Goal: Information Seeking & Learning: Understand process/instructions

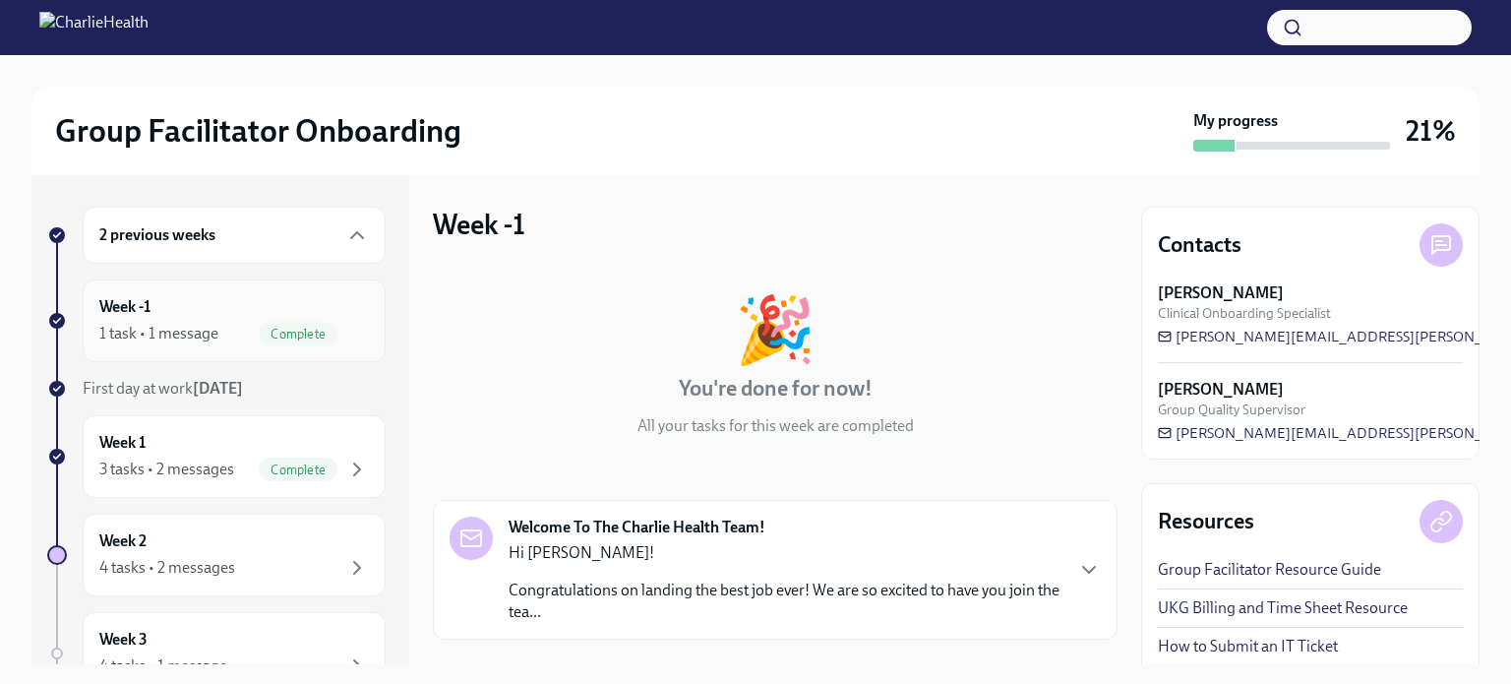
click at [208, 316] on div "Week -1 1 task • 1 message Complete" at bounding box center [234, 320] width 270 height 49
click at [181, 326] on div "1 task • 1 message" at bounding box center [158, 334] width 119 height 22
click at [179, 444] on div "Week 1 3 tasks • 2 messages Complete" at bounding box center [234, 456] width 270 height 49
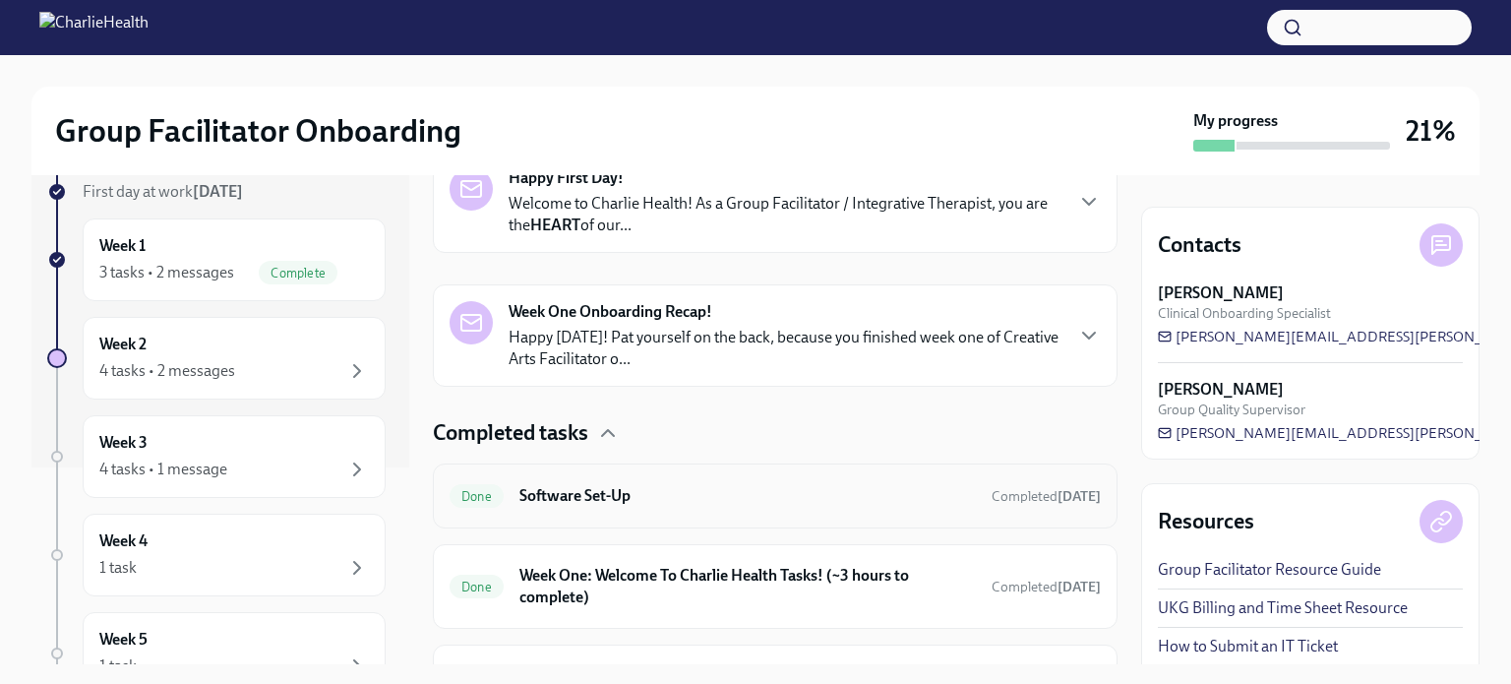
scroll to position [474, 0]
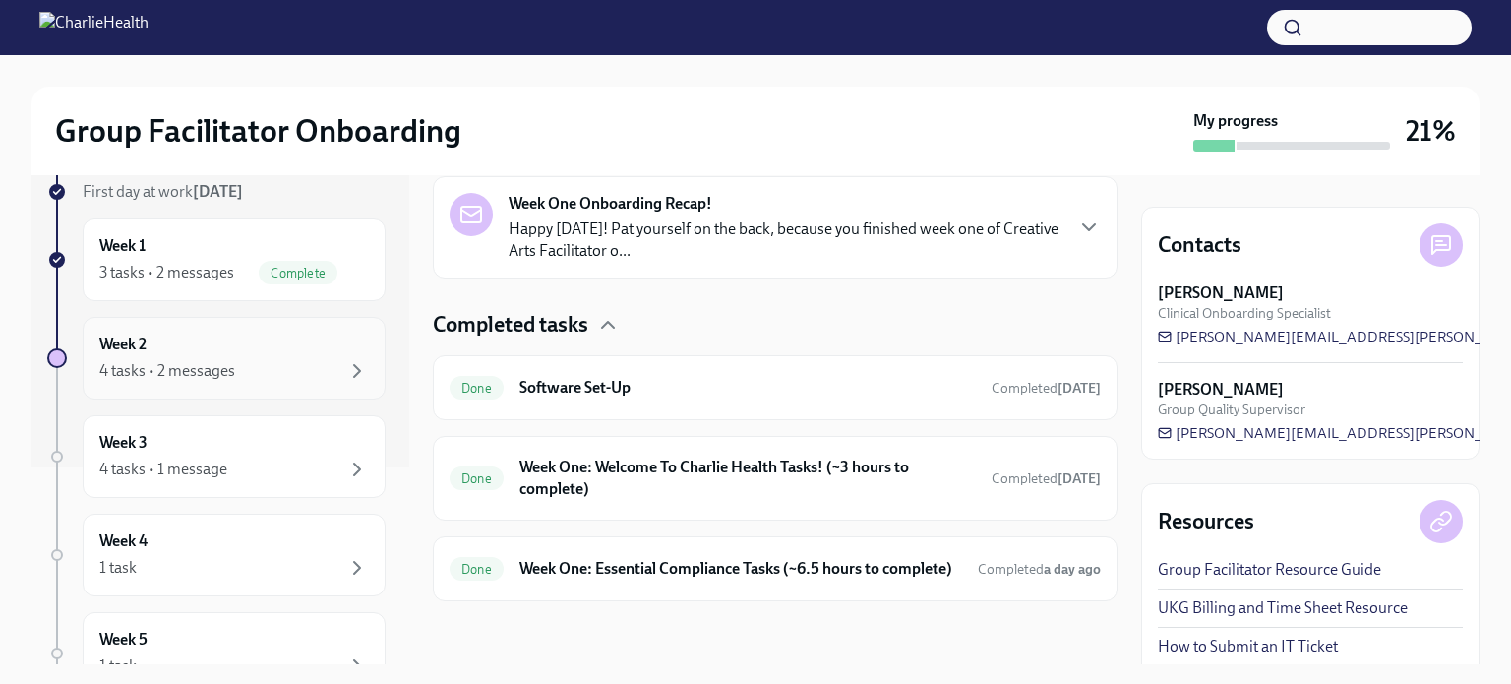
click at [201, 353] on div "Week 2 4 tasks • 2 messages" at bounding box center [234, 357] width 270 height 49
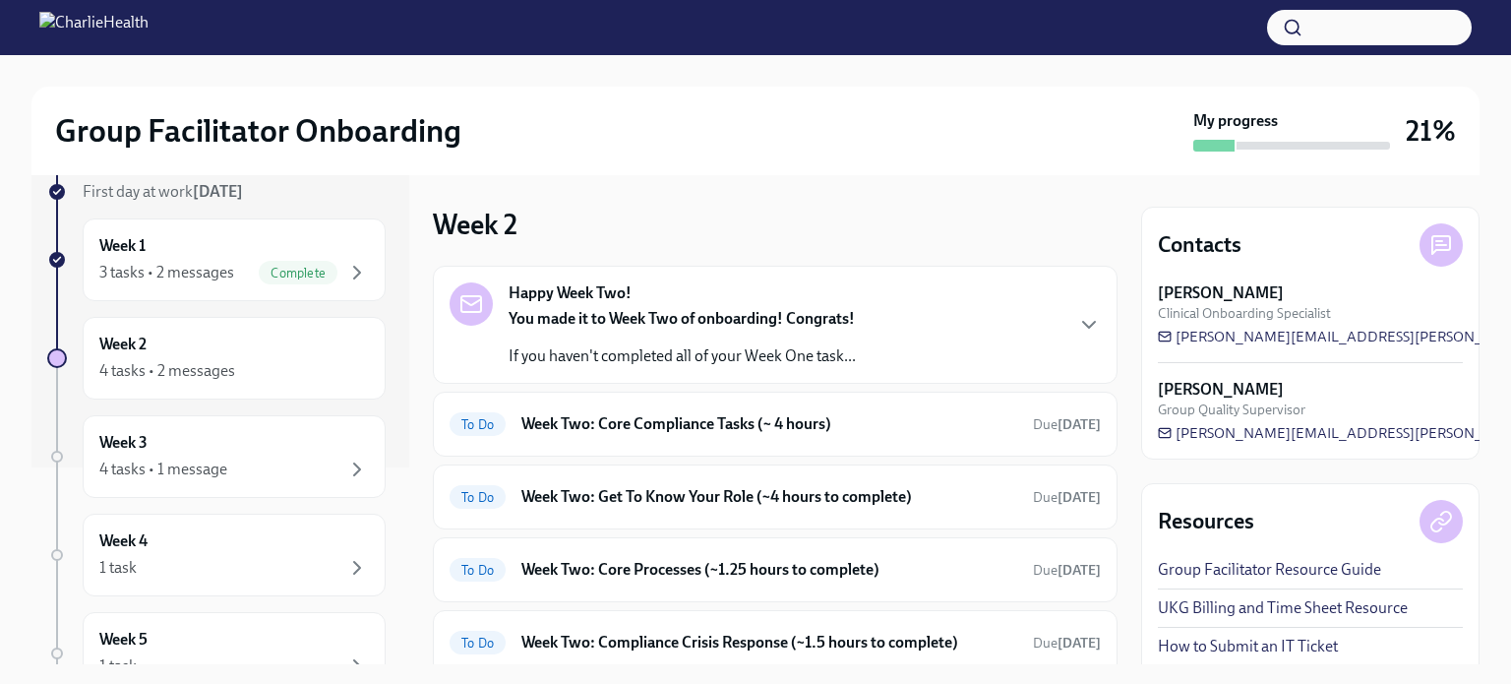
click at [657, 325] on strong "You made it to Week Two of onboarding! Congrats!" at bounding box center [682, 318] width 346 height 19
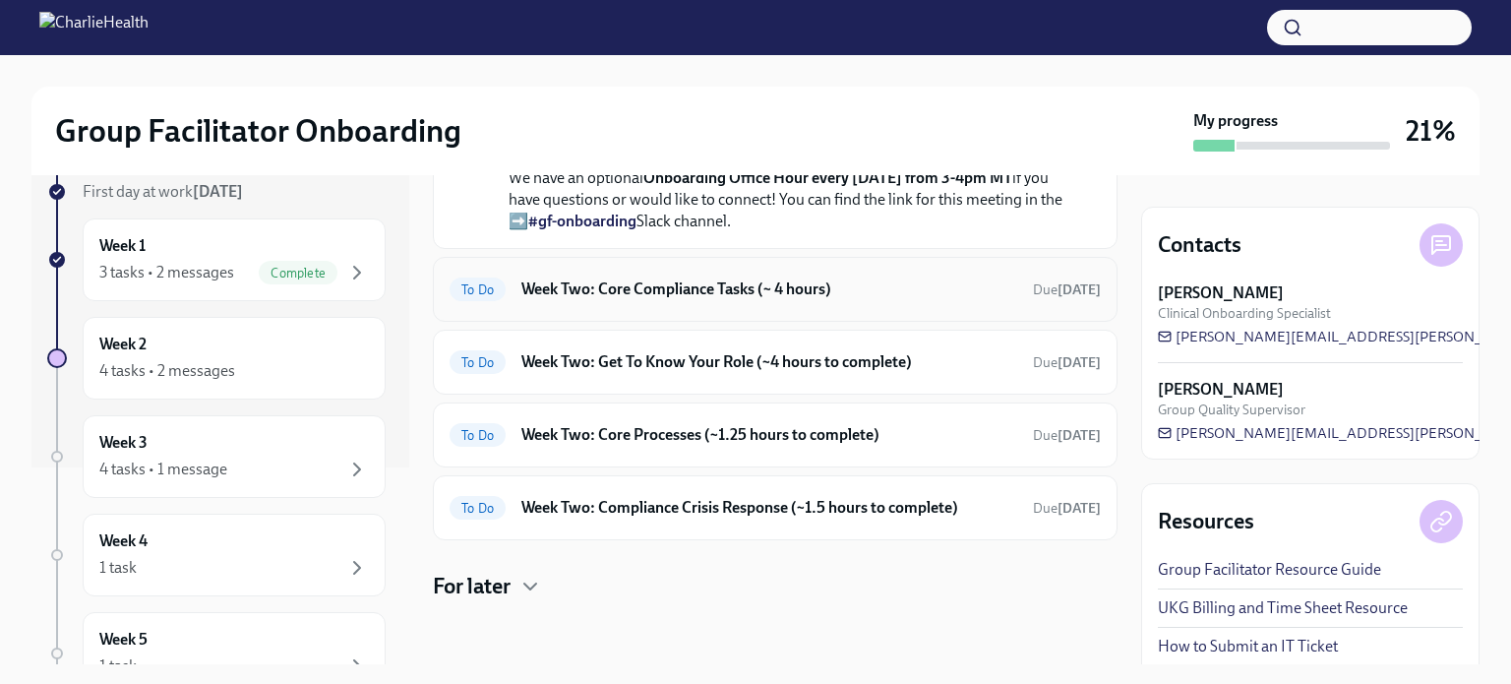
scroll to position [777, 0]
click at [801, 280] on h6 "Week Two: Core Compliance Tasks (~ 4 hours)" at bounding box center [769, 289] width 496 height 22
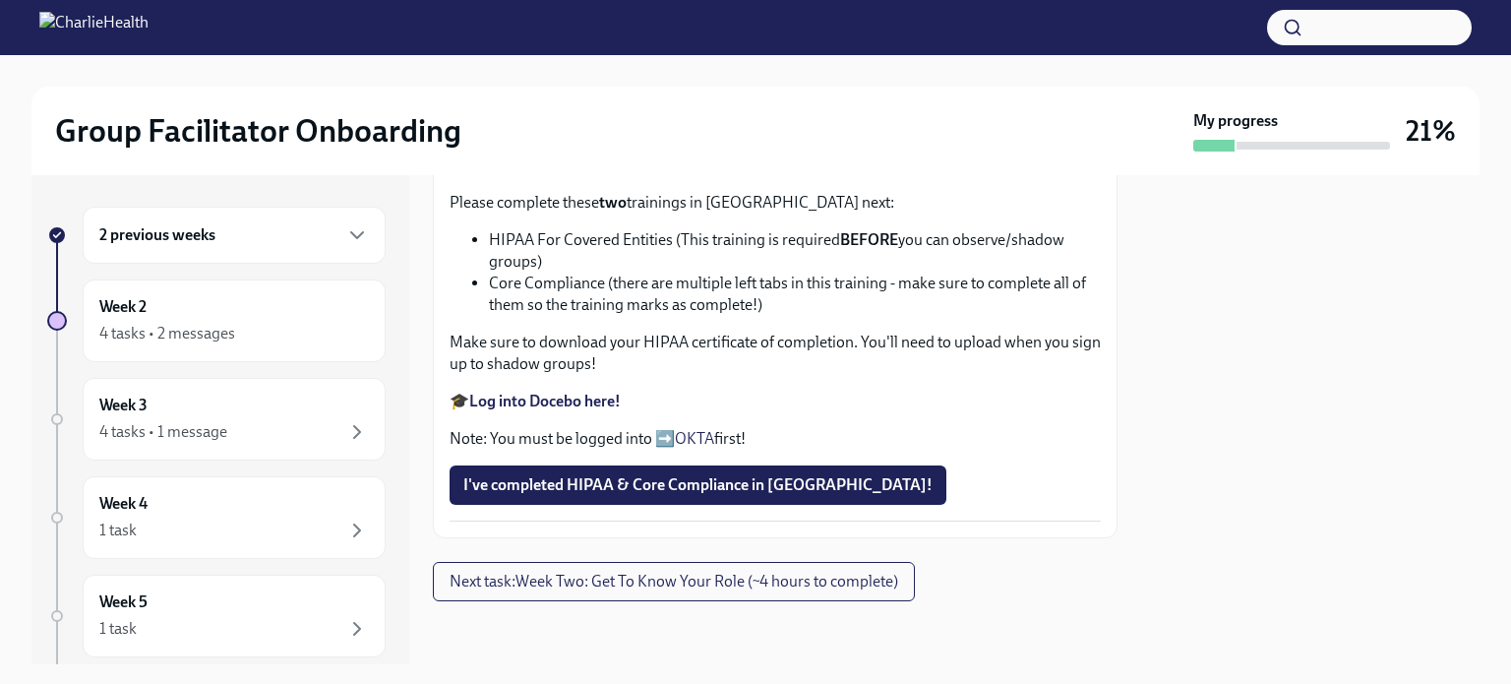
scroll to position [1258, 0]
click at [518, 585] on span "Next task : Week Two: Get To Know Your Role (~4 hours to complete)" at bounding box center [674, 582] width 449 height 20
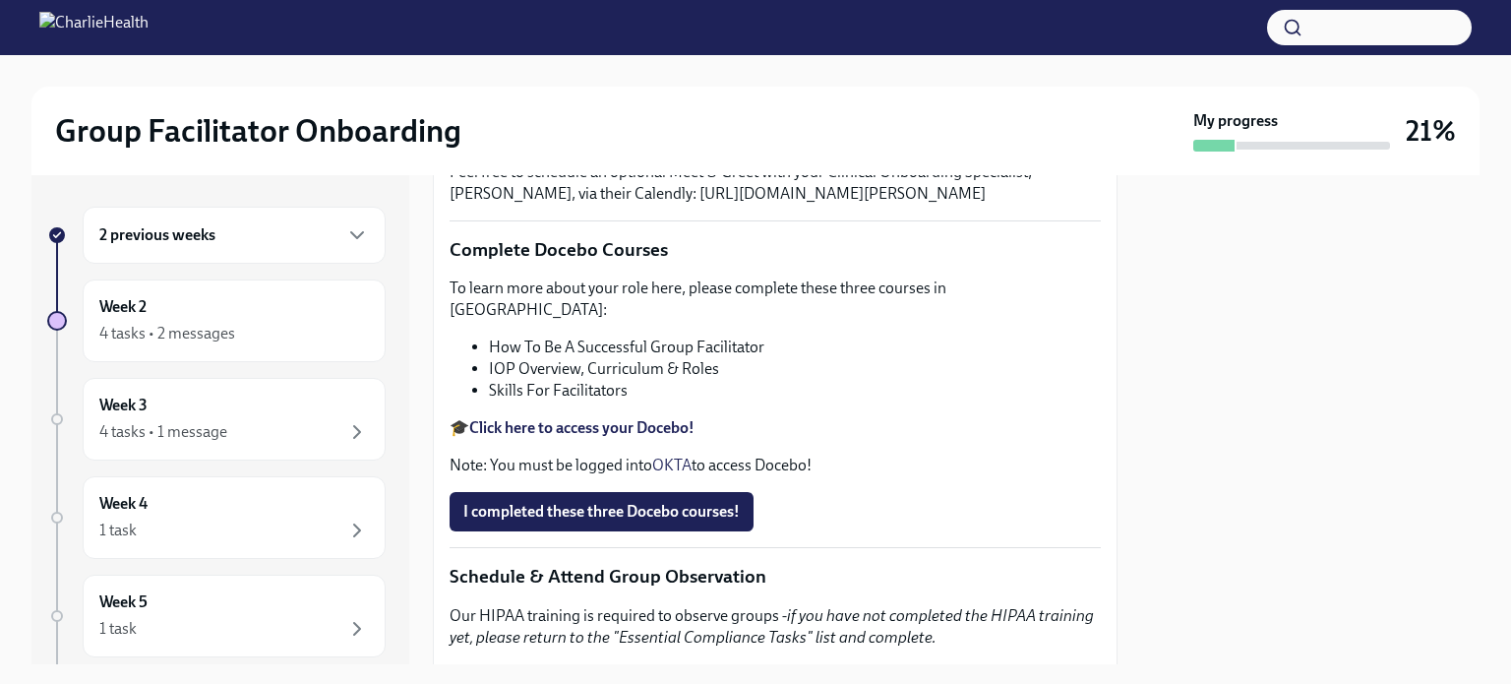
scroll to position [590, 0]
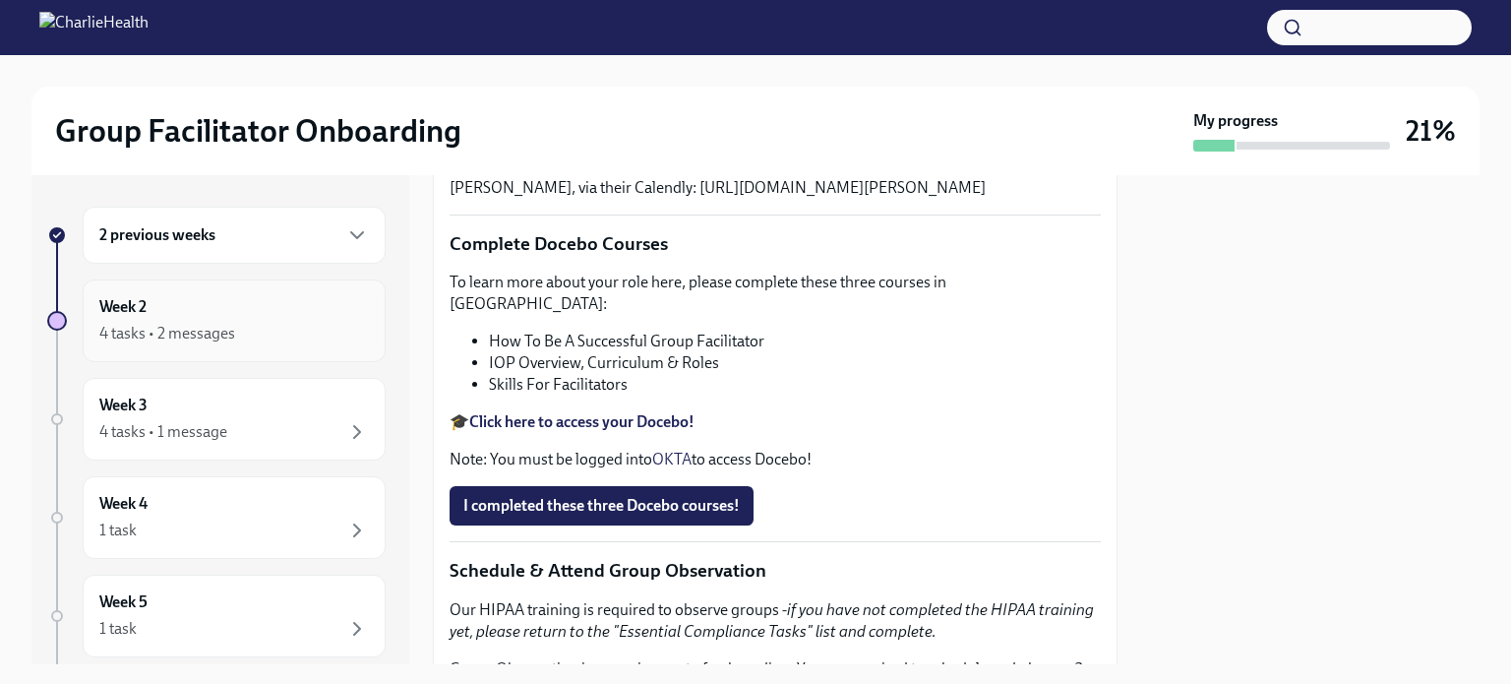
click at [208, 333] on div "4 tasks • 2 messages" at bounding box center [167, 334] width 136 height 22
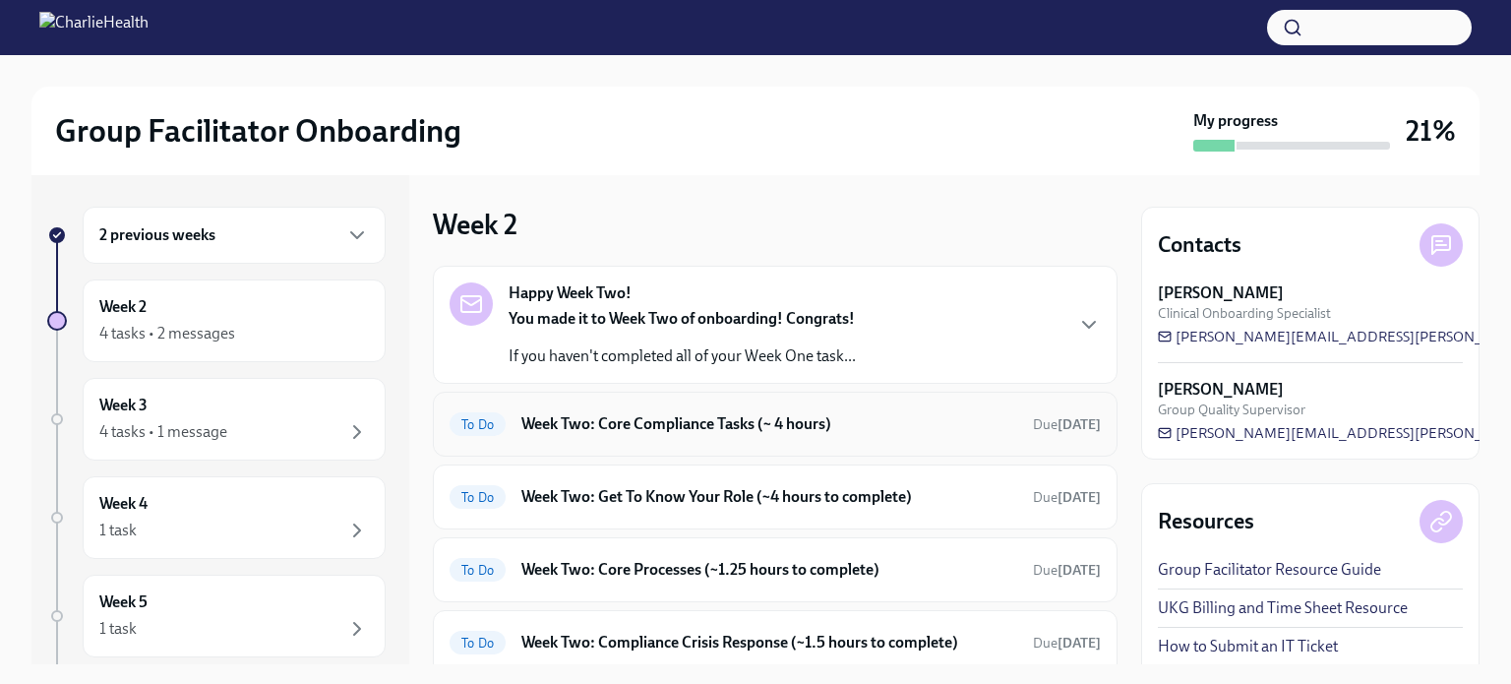
click at [661, 428] on h6 "Week Two: Core Compliance Tasks (~ 4 hours)" at bounding box center [769, 424] width 496 height 22
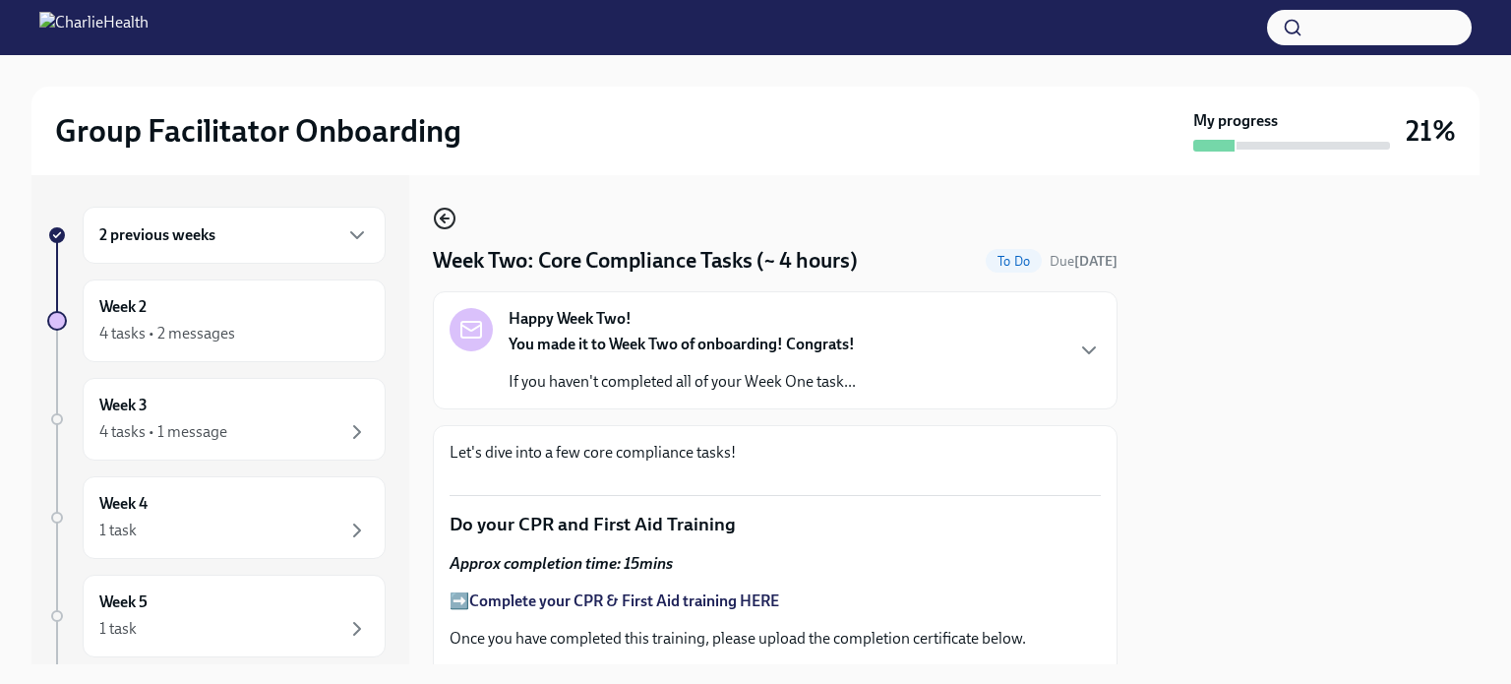
click at [448, 213] on icon "button" at bounding box center [445, 219] width 24 height 24
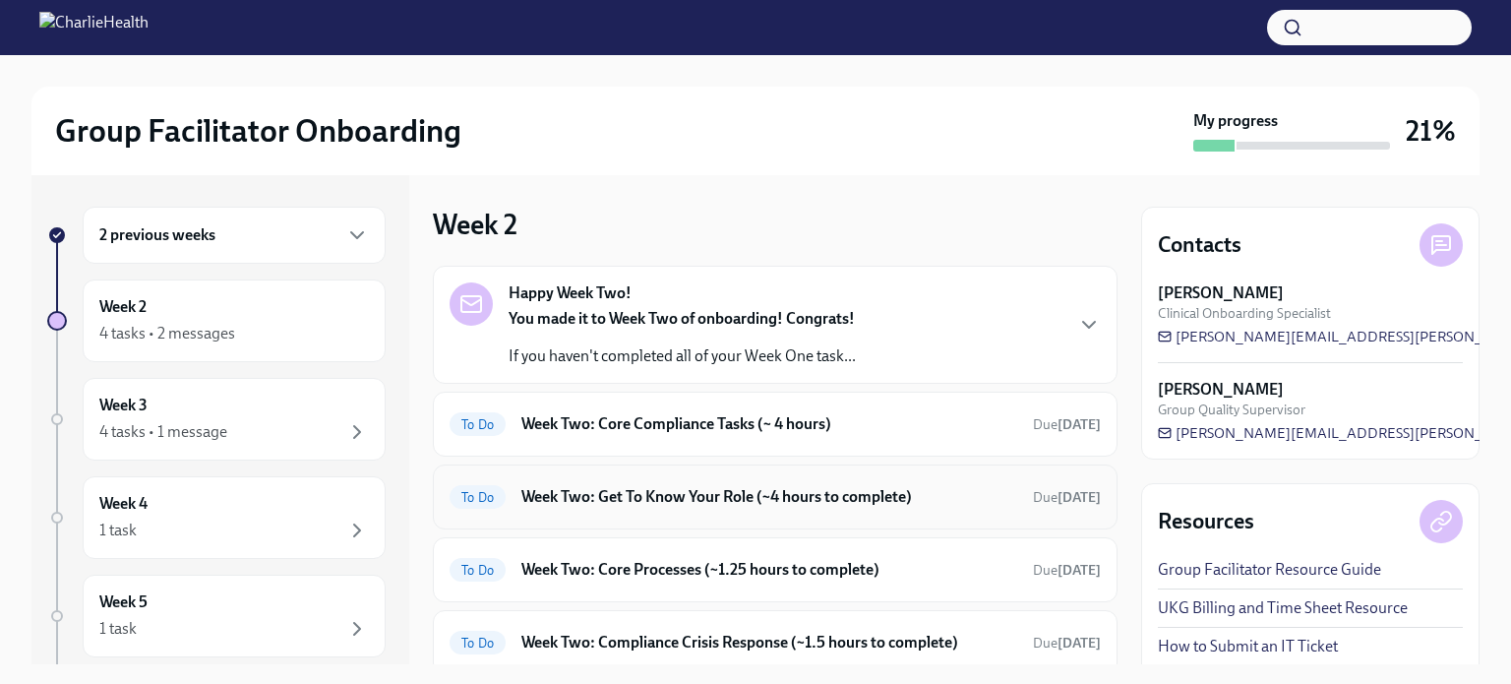
click at [630, 488] on h6 "Week Two: Get To Know Your Role (~4 hours to complete)" at bounding box center [769, 497] width 496 height 22
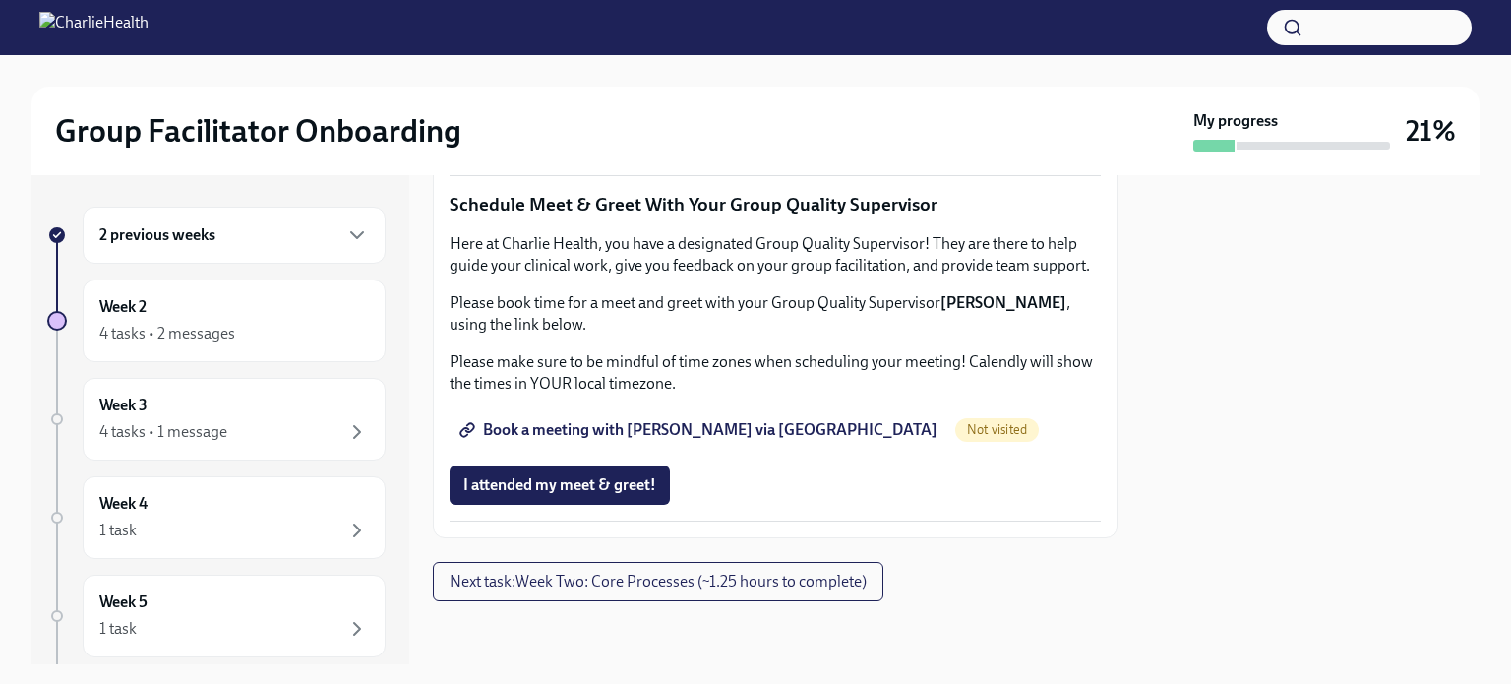
scroll to position [2001, 0]
click at [222, 317] on div "Week 2 4 tasks • 2 messages" at bounding box center [234, 320] width 270 height 49
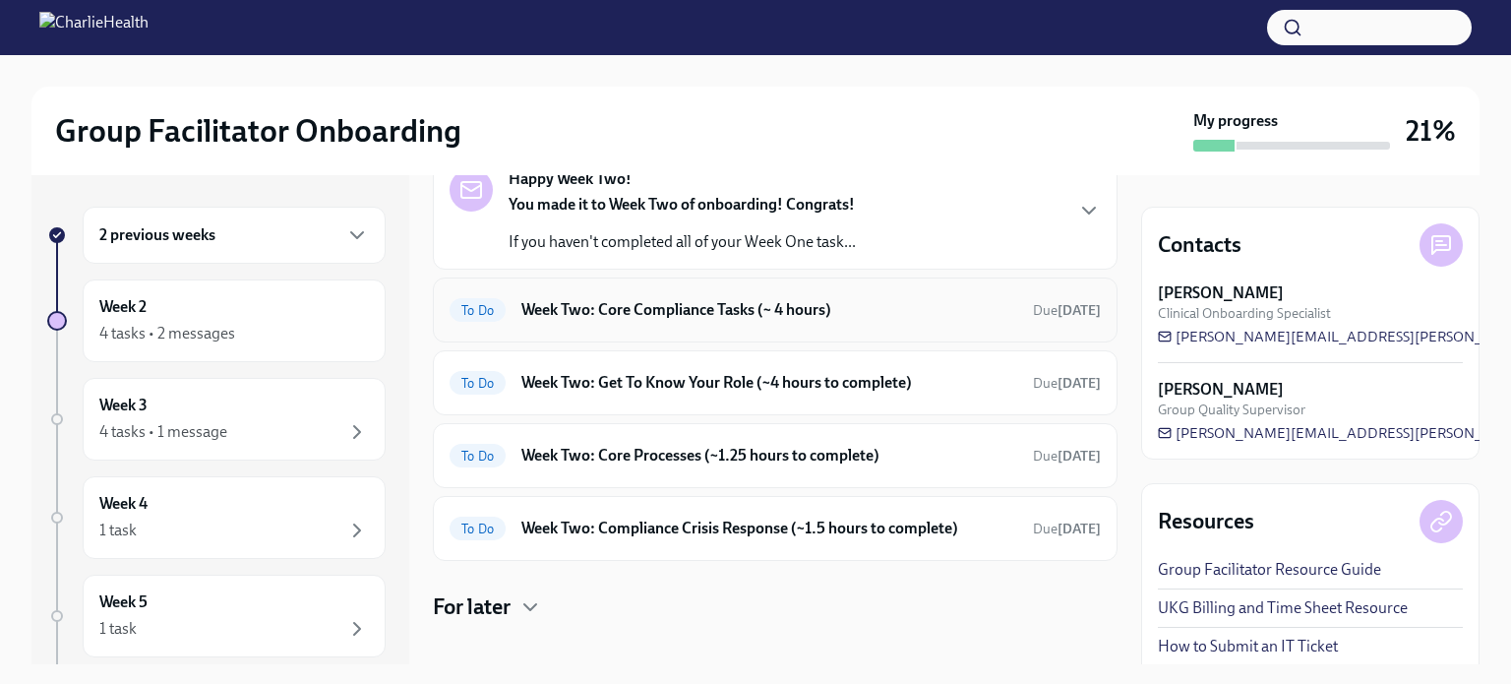
scroll to position [132, 0]
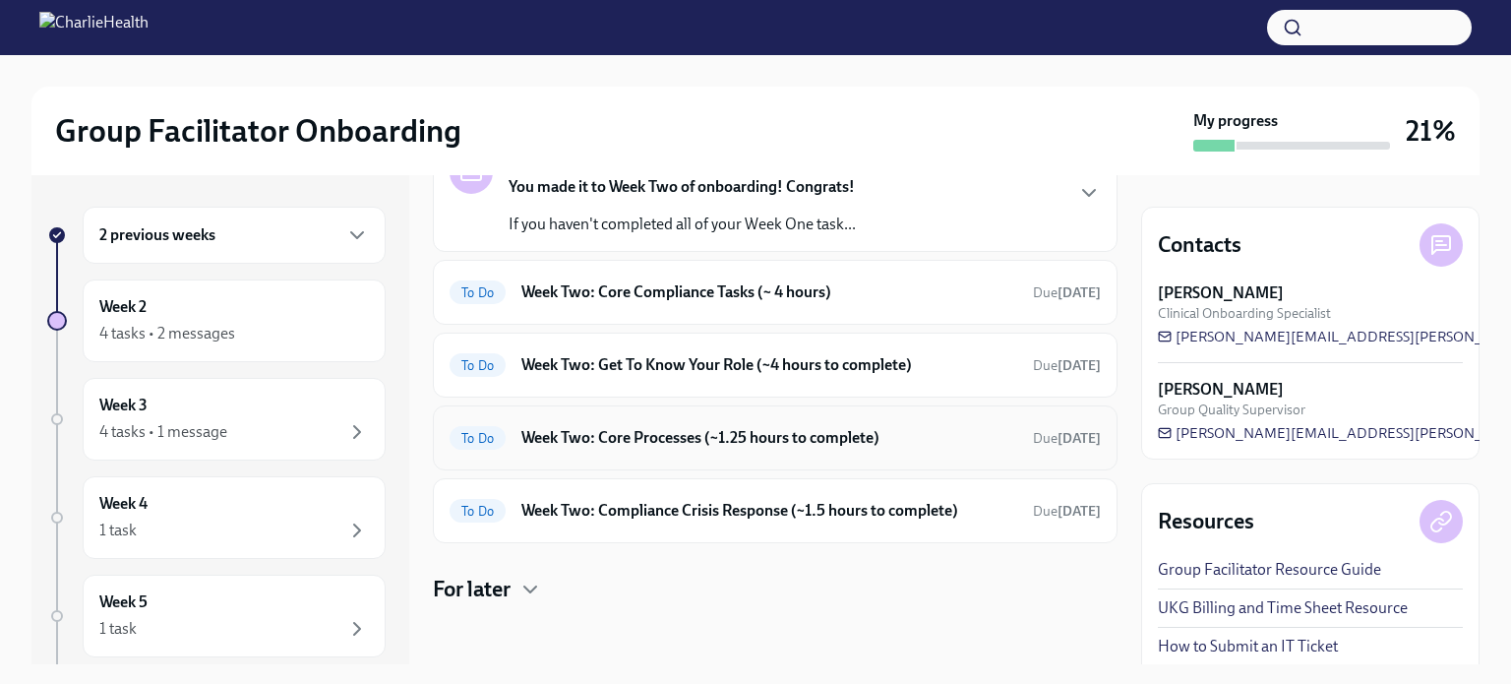
click at [669, 437] on h6 "Week Two: Core Processes (~1.25 hours to complete)" at bounding box center [769, 438] width 496 height 22
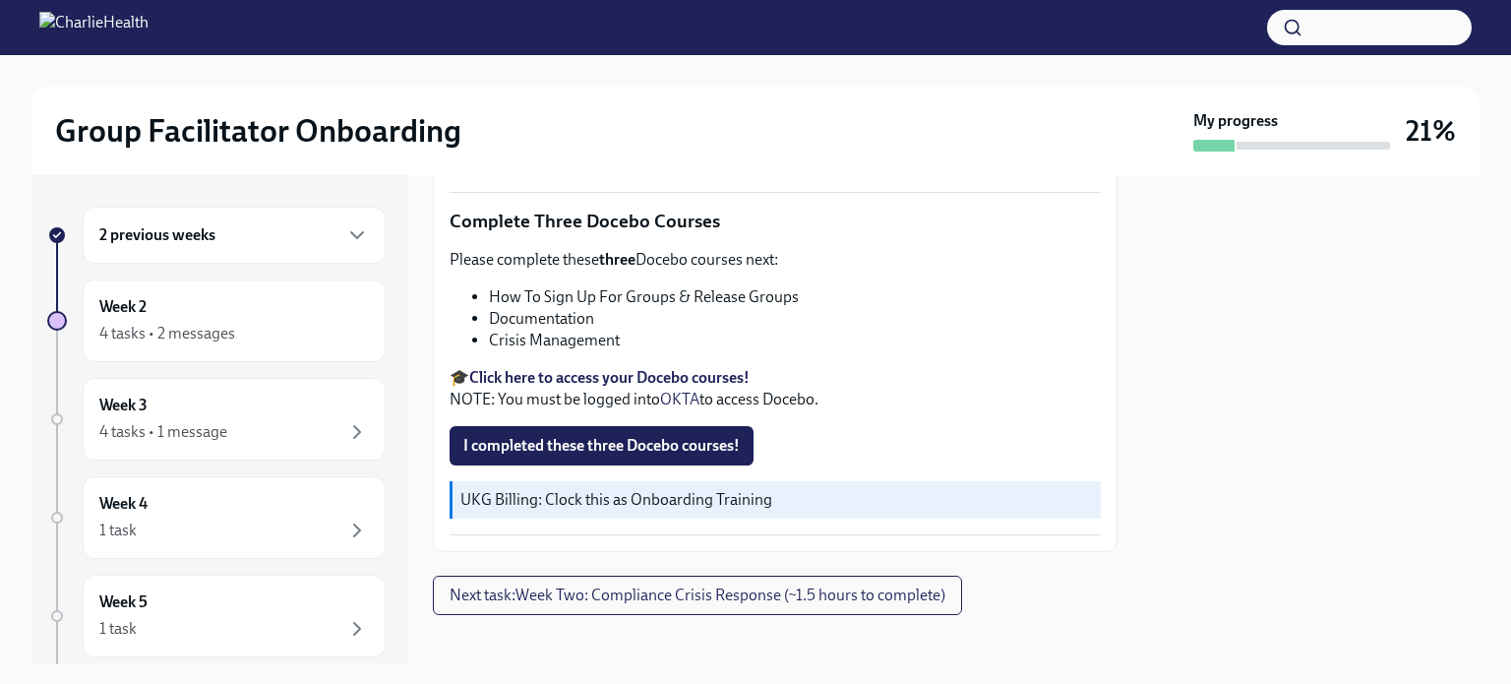
scroll to position [740, 0]
click at [246, 337] on div "4 tasks • 2 messages" at bounding box center [234, 334] width 270 height 24
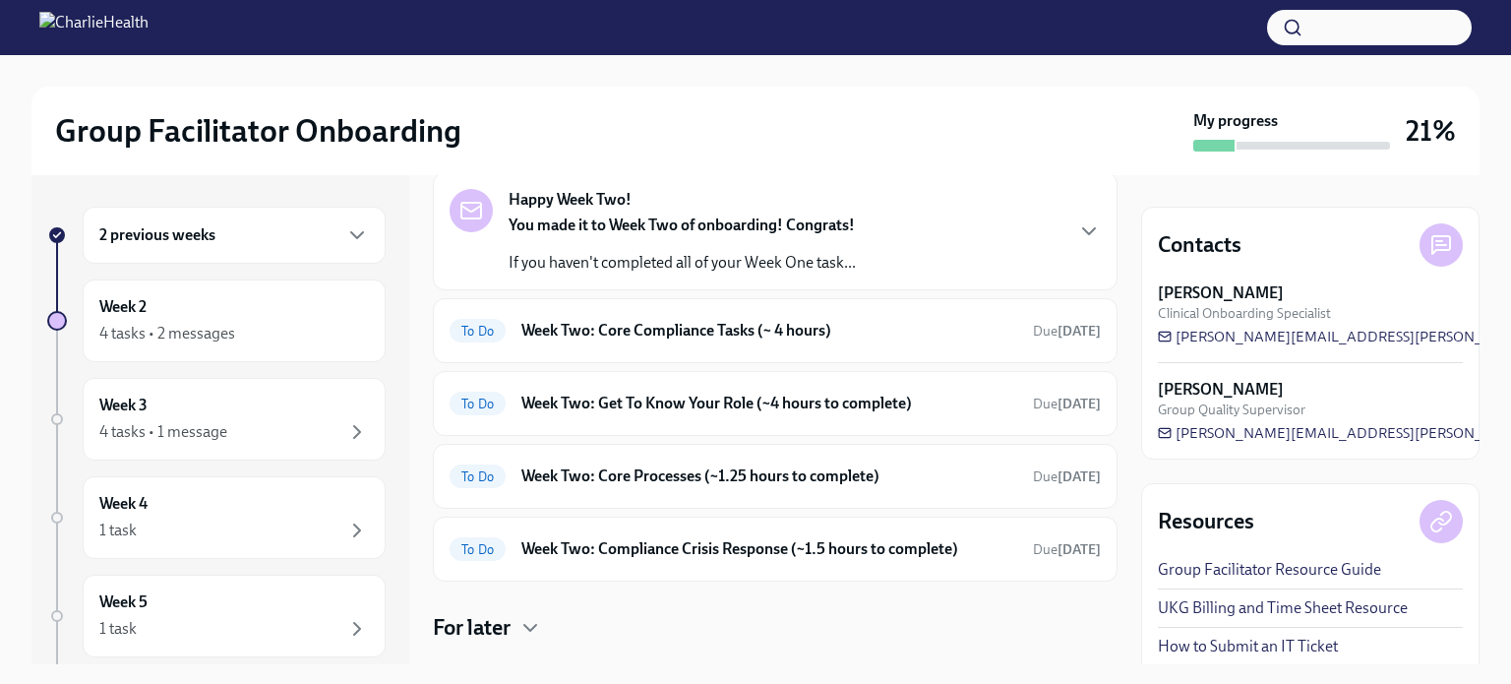
scroll to position [98, 0]
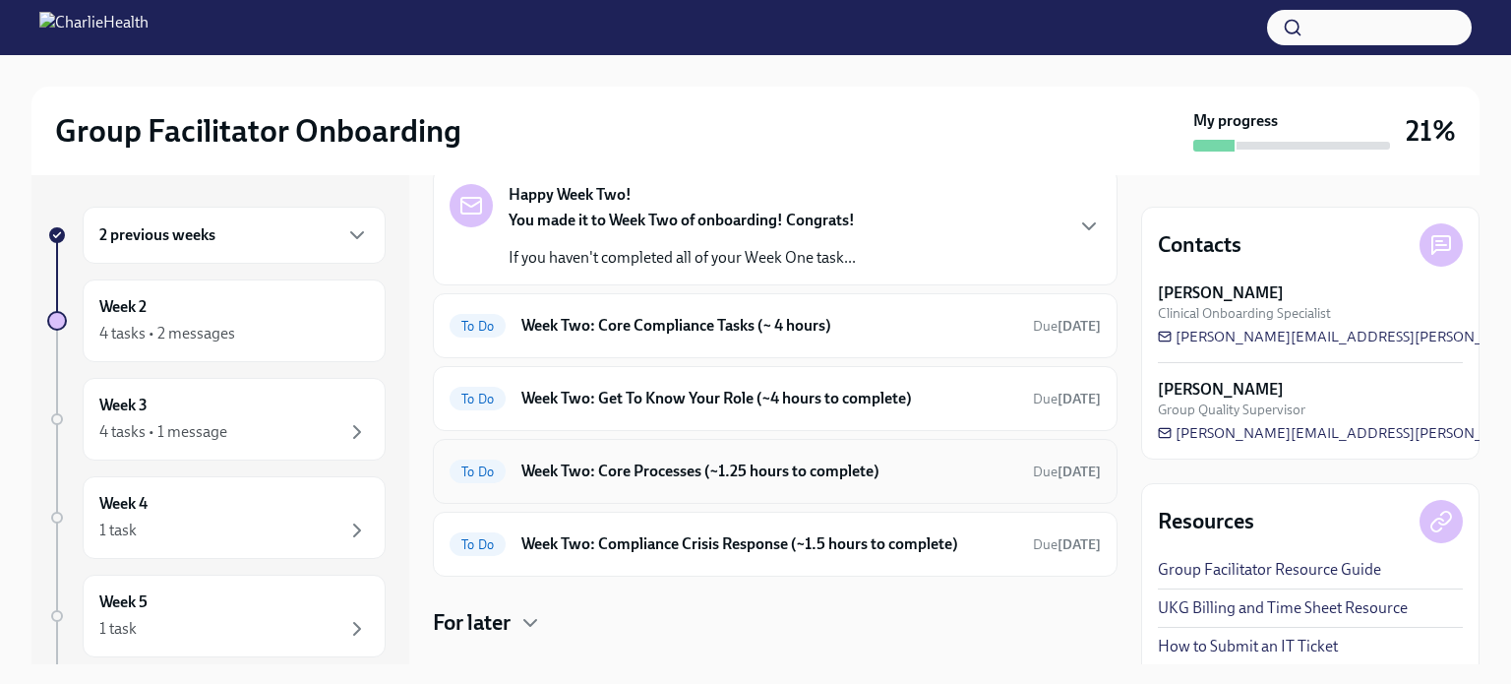
click at [667, 472] on h6 "Week Two: Core Processes (~1.25 hours to complete)" at bounding box center [769, 471] width 496 height 22
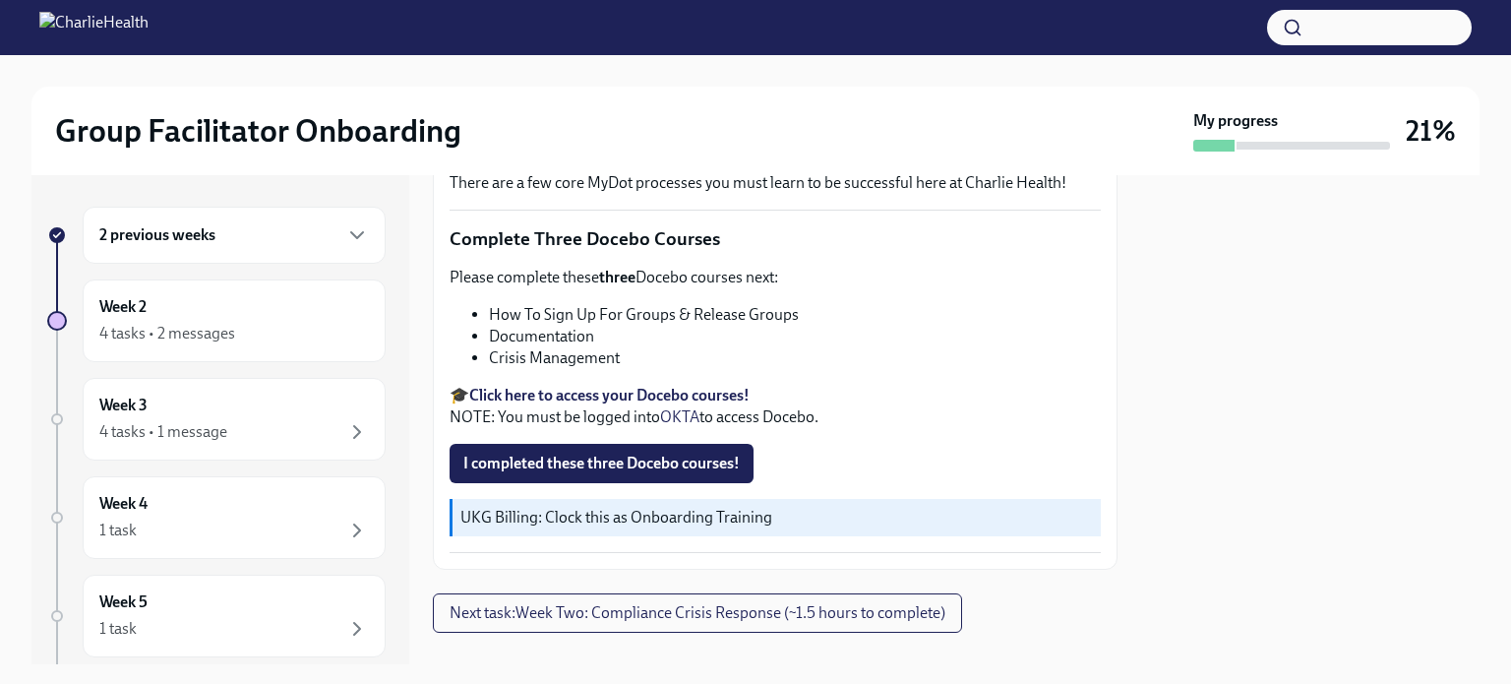
scroll to position [740, 0]
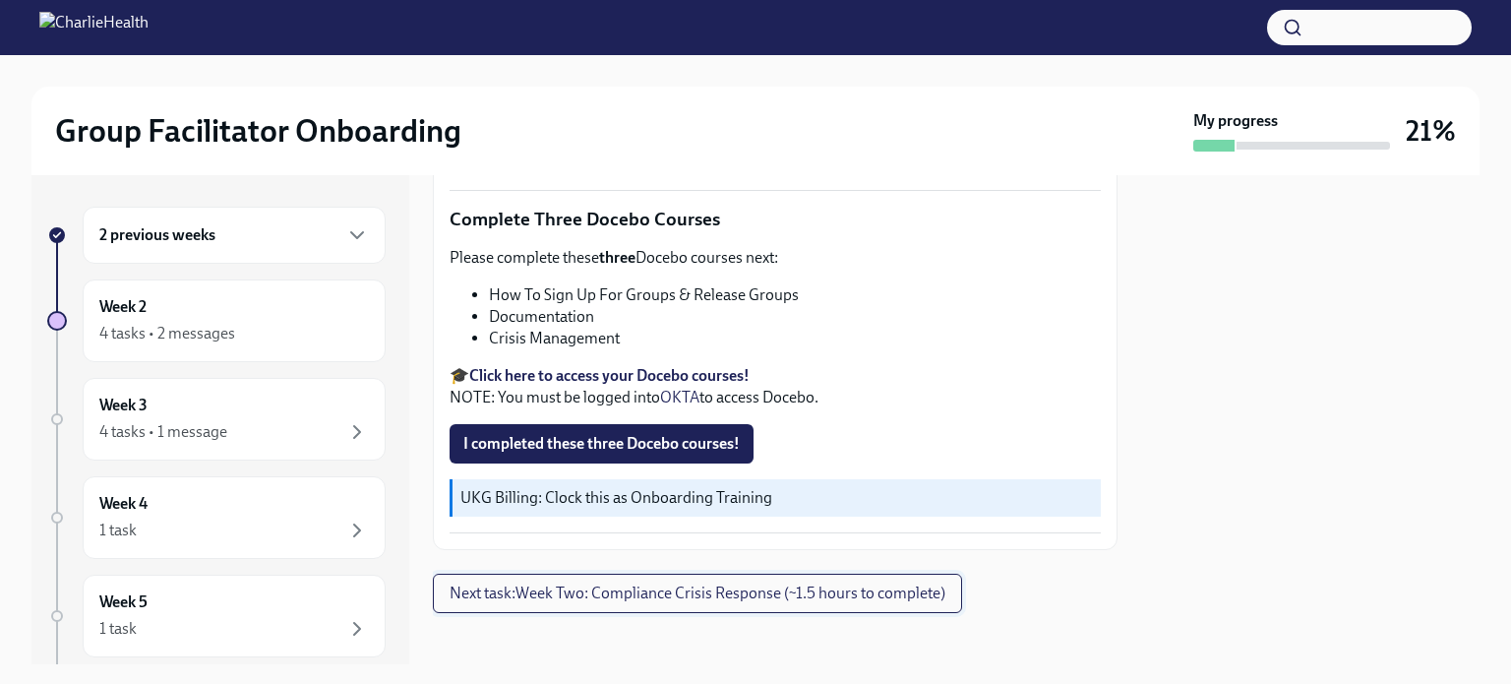
click at [640, 574] on button "Next task : Week Two: Compliance Crisis Response (~1.5 hours to complete)" at bounding box center [697, 593] width 529 height 39
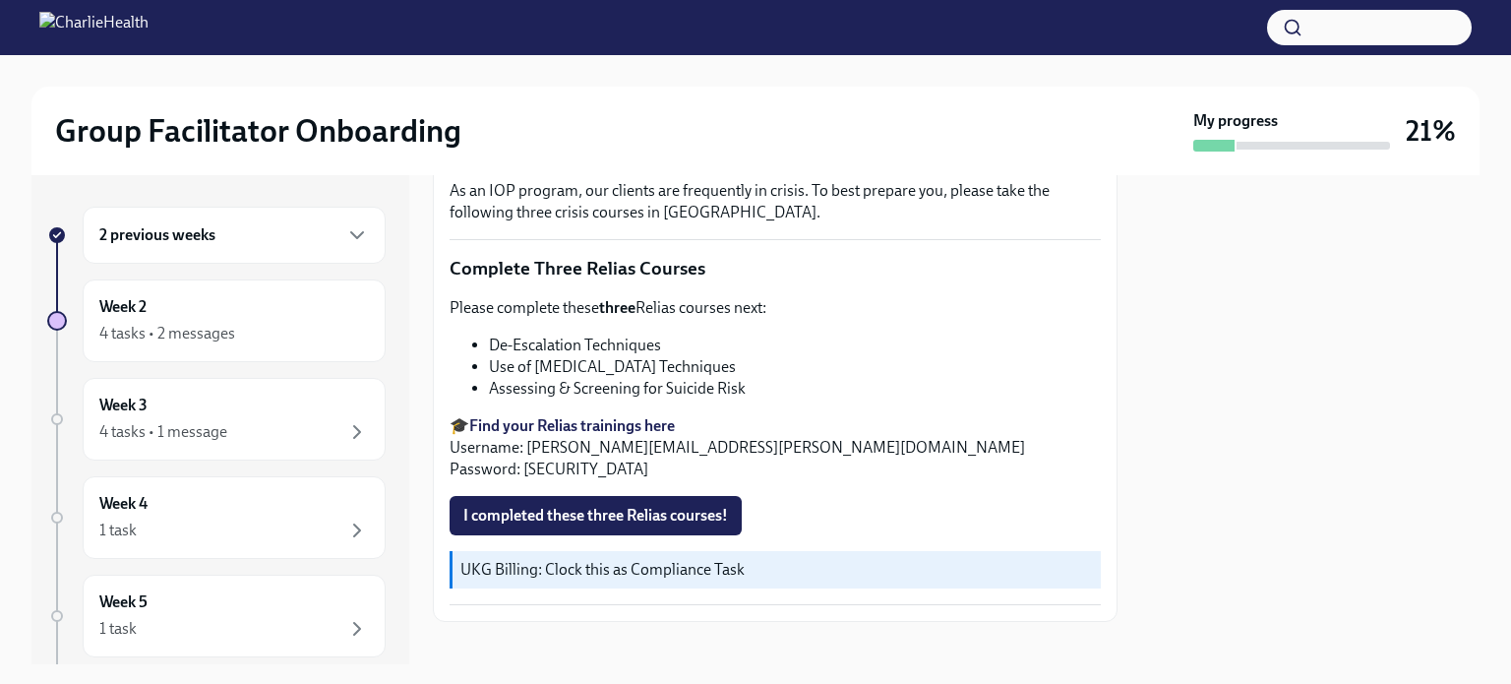
scroll to position [708, 0]
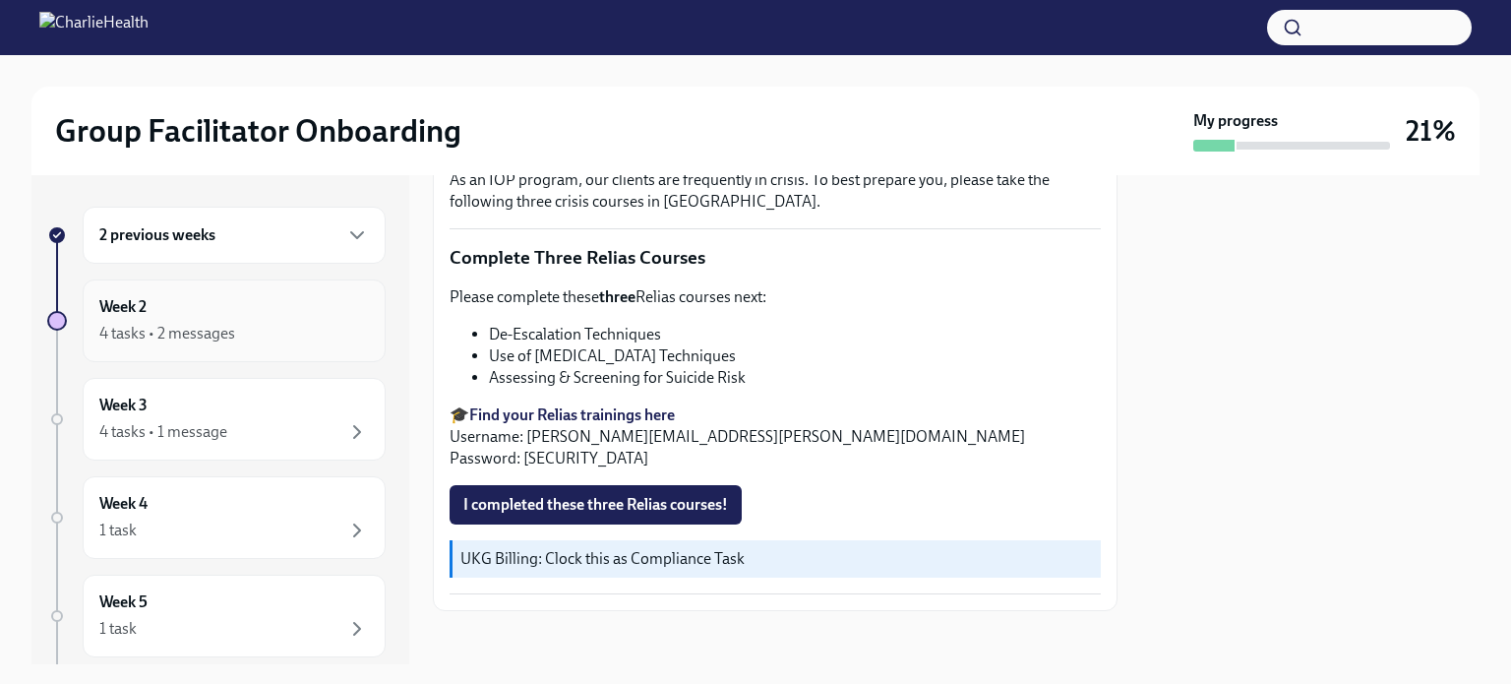
click at [161, 313] on div "Week 2 4 tasks • 2 messages" at bounding box center [234, 320] width 270 height 49
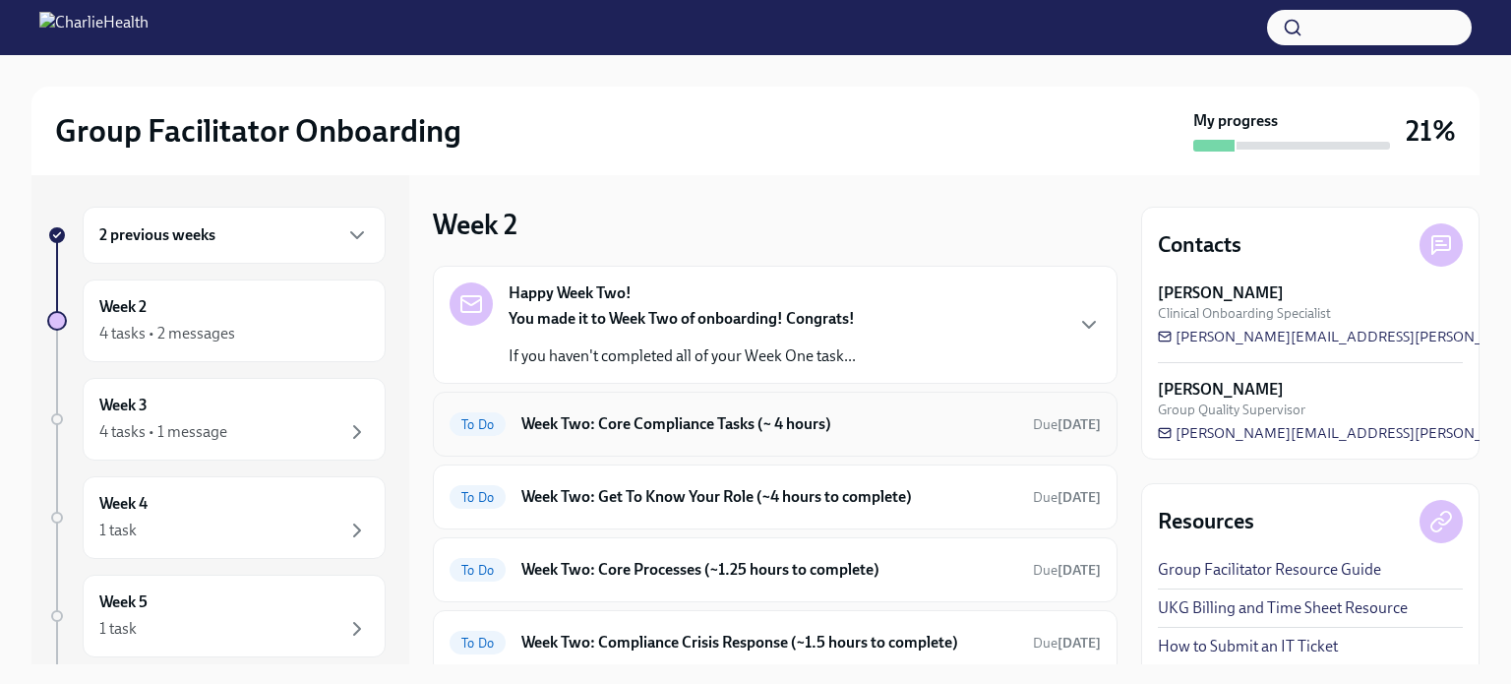
click at [728, 413] on h6 "Week Two: Core Compliance Tasks (~ 4 hours)" at bounding box center [769, 424] width 496 height 22
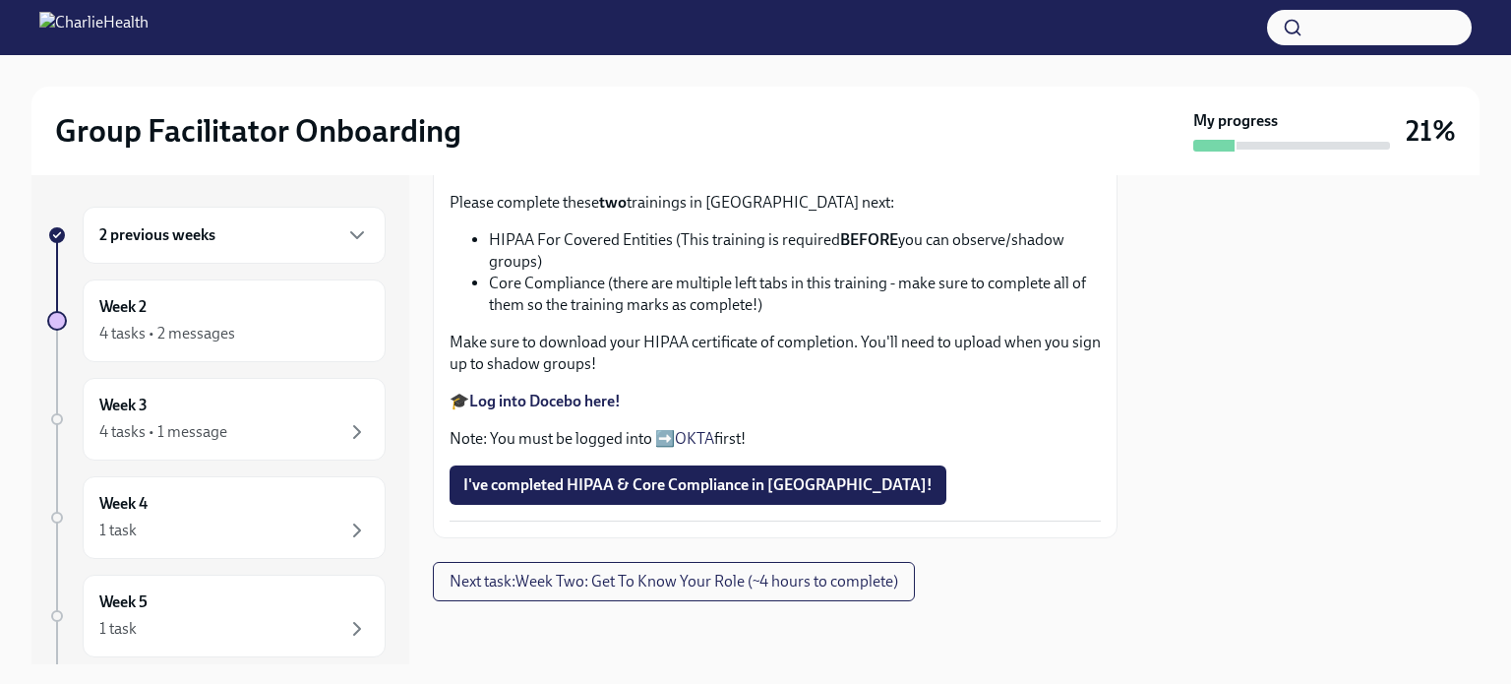
scroll to position [1258, 0]
click at [736, 591] on button "Next task : Week Two: Get To Know Your Role (~4 hours to complete)" at bounding box center [674, 581] width 482 height 39
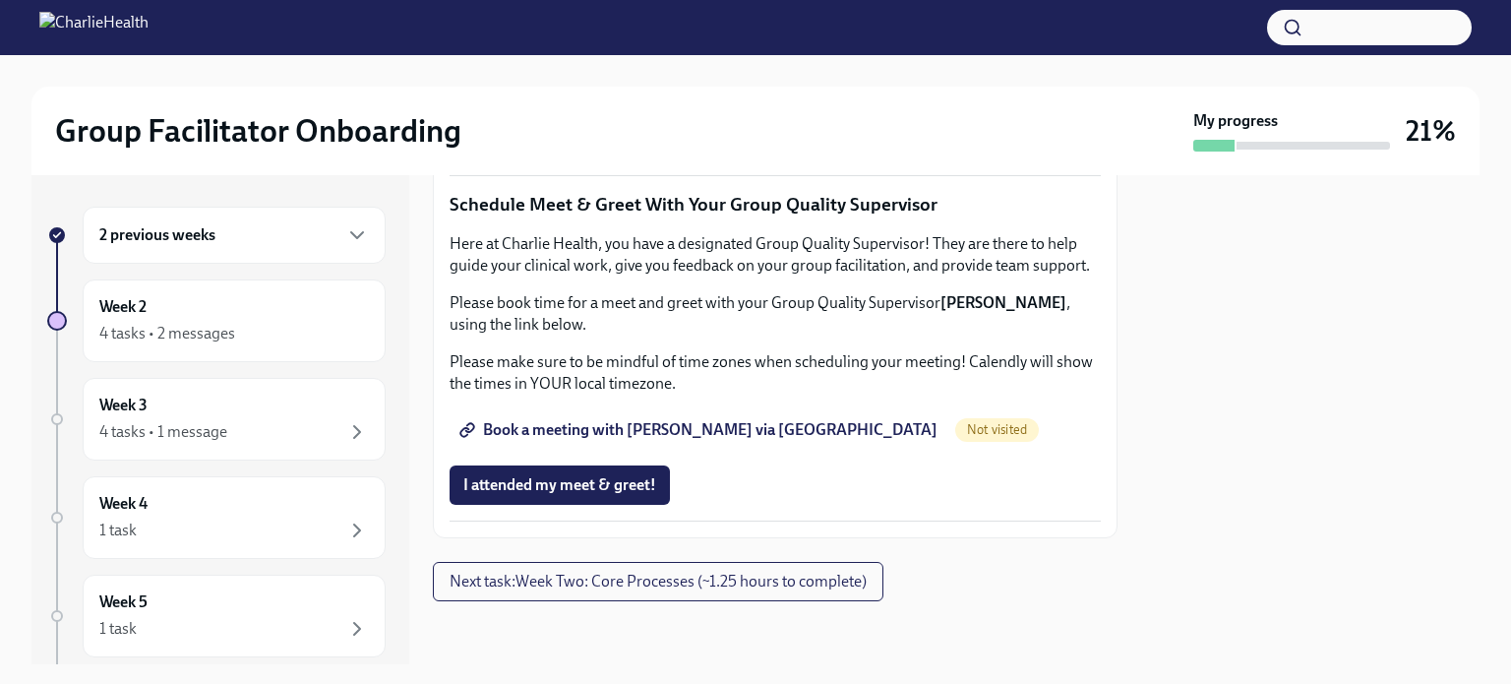
scroll to position [2001, 0]
click at [734, 585] on span "Next task : Week Two: Core Processes (~1.25 hours to complete)" at bounding box center [658, 582] width 417 height 20
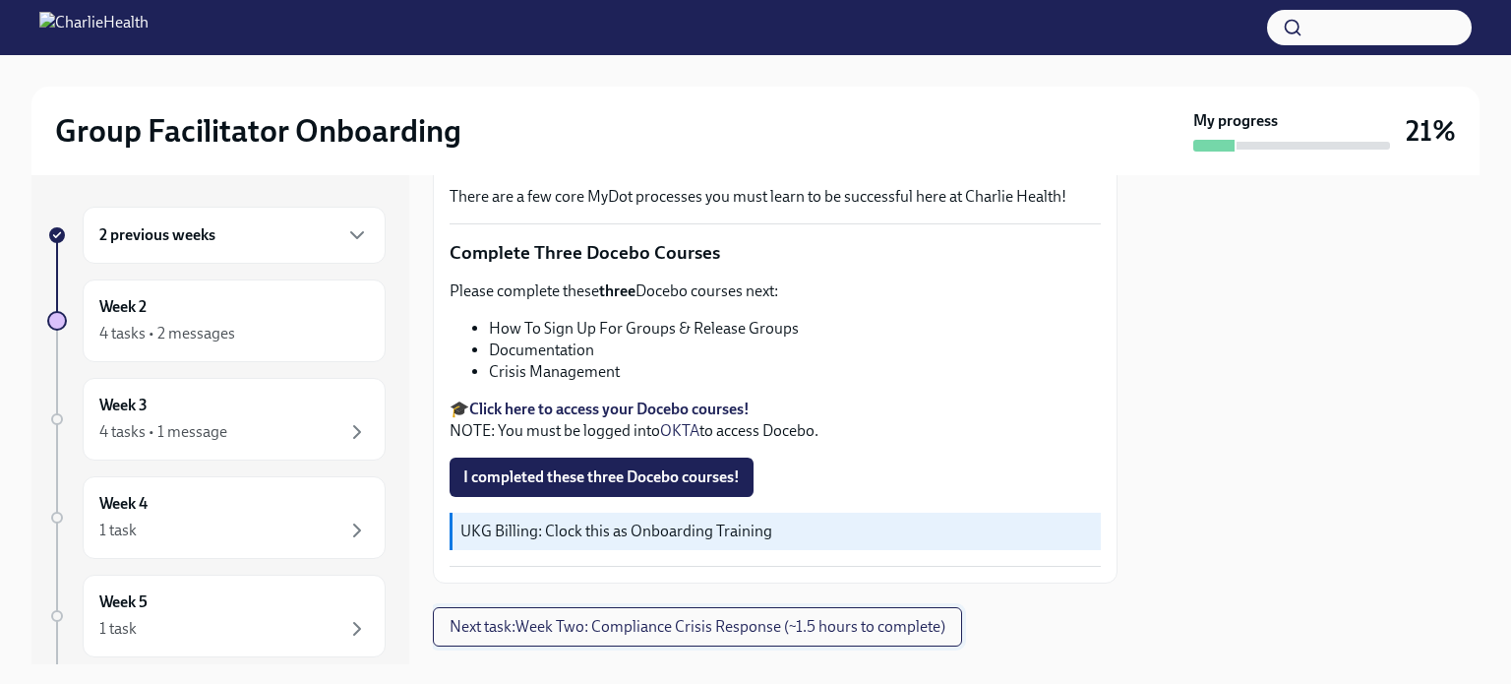
scroll to position [740, 0]
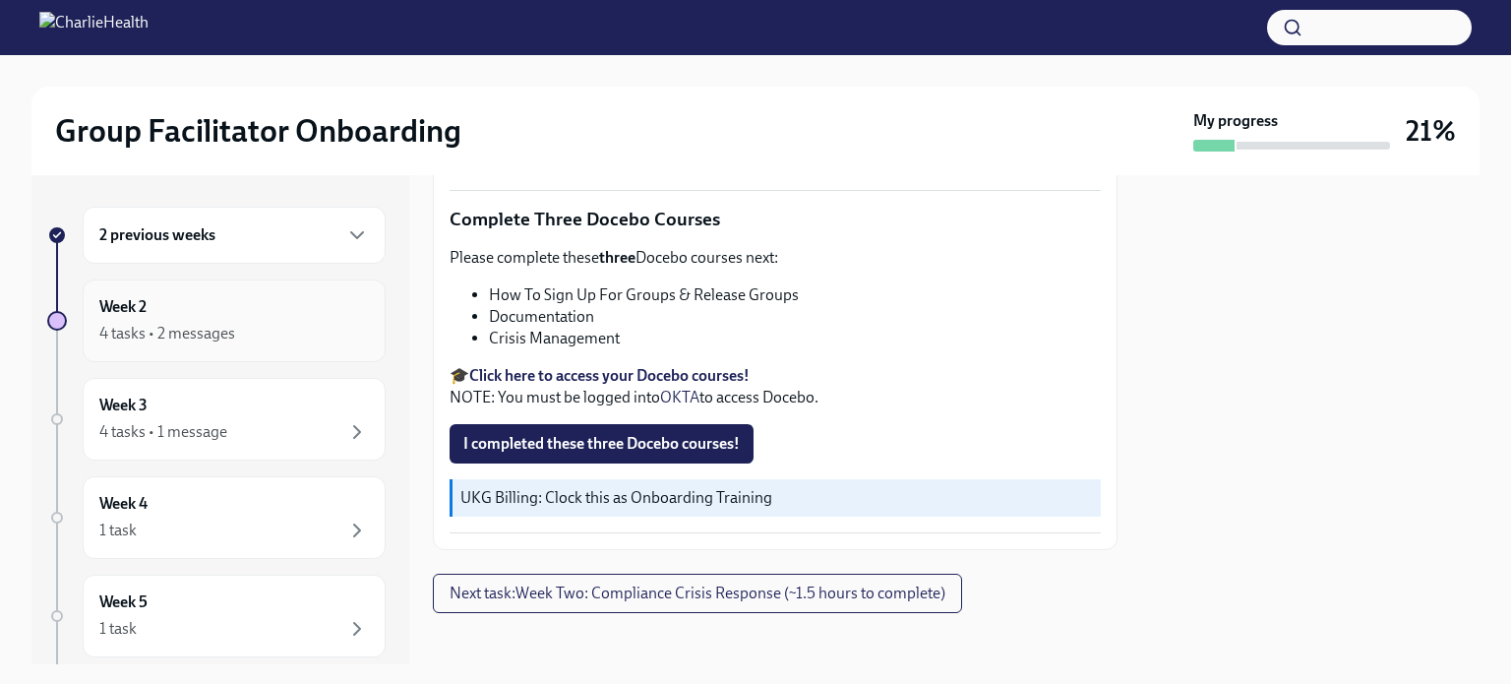
click at [180, 326] on div "4 tasks • 2 messages" at bounding box center [167, 334] width 136 height 22
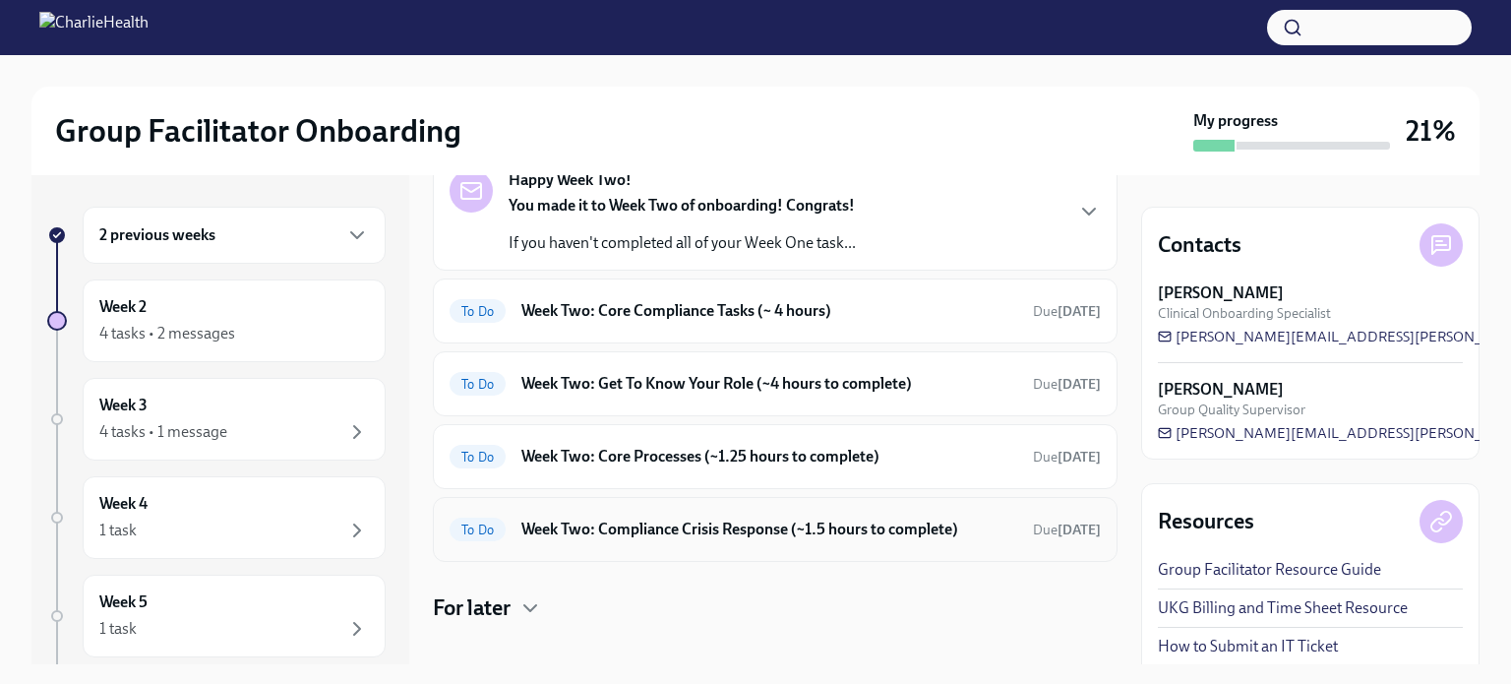
scroll to position [132, 0]
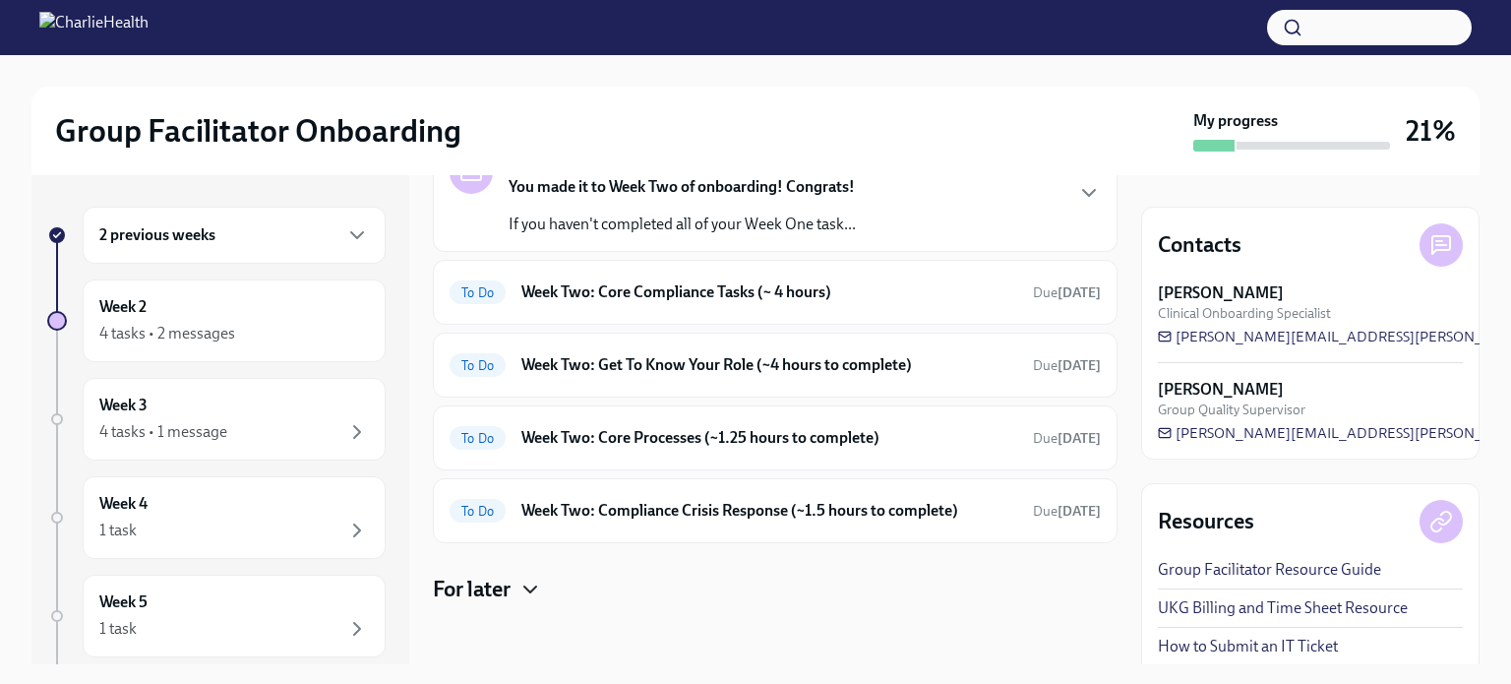
click at [527, 583] on icon "button" at bounding box center [530, 589] width 24 height 24
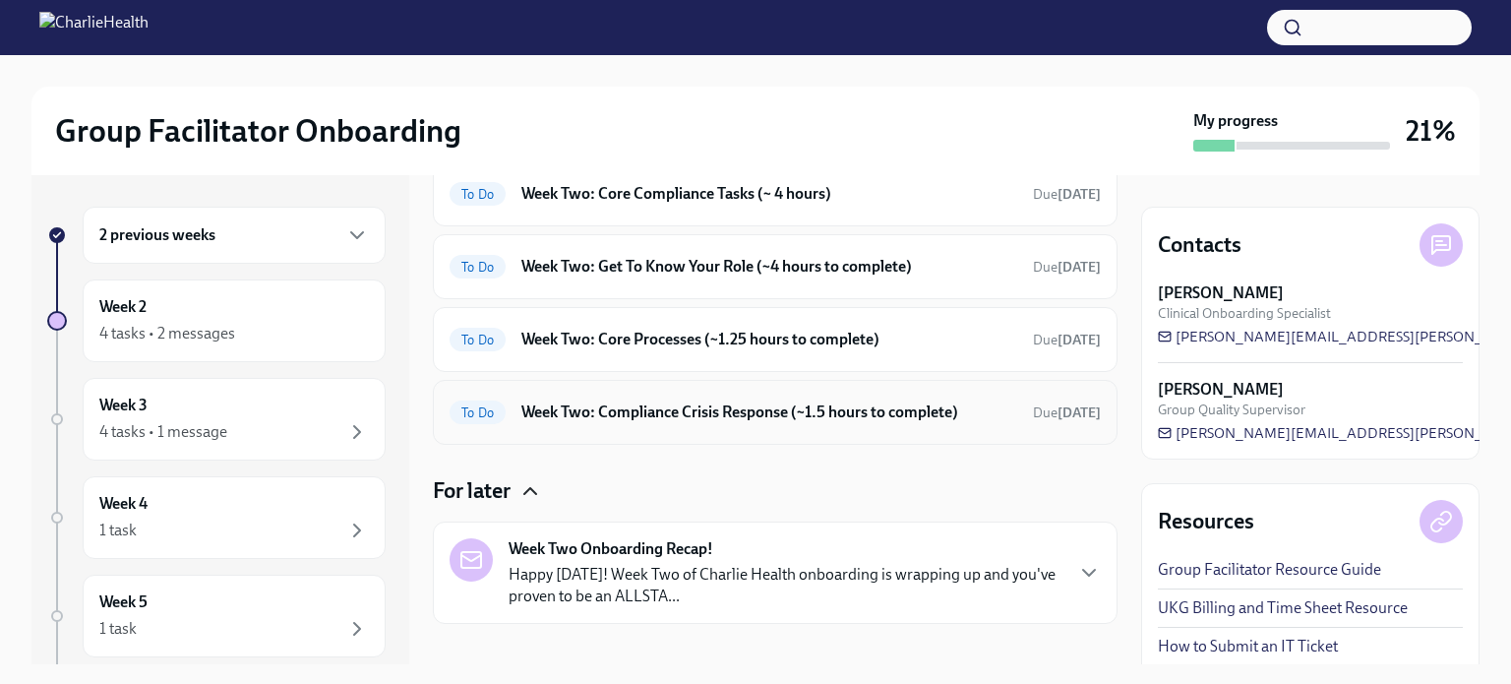
scroll to position [250, 0]
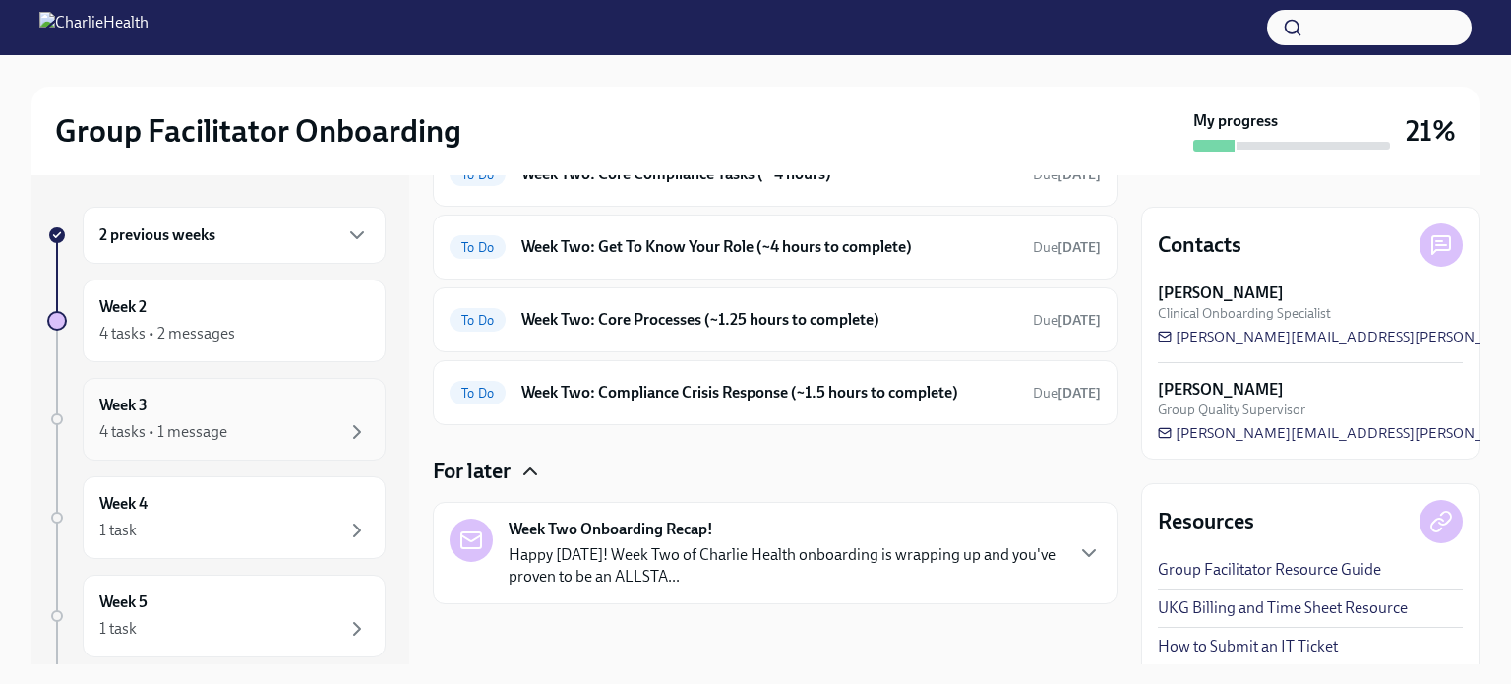
click at [271, 420] on div "4 tasks • 1 message" at bounding box center [234, 432] width 270 height 24
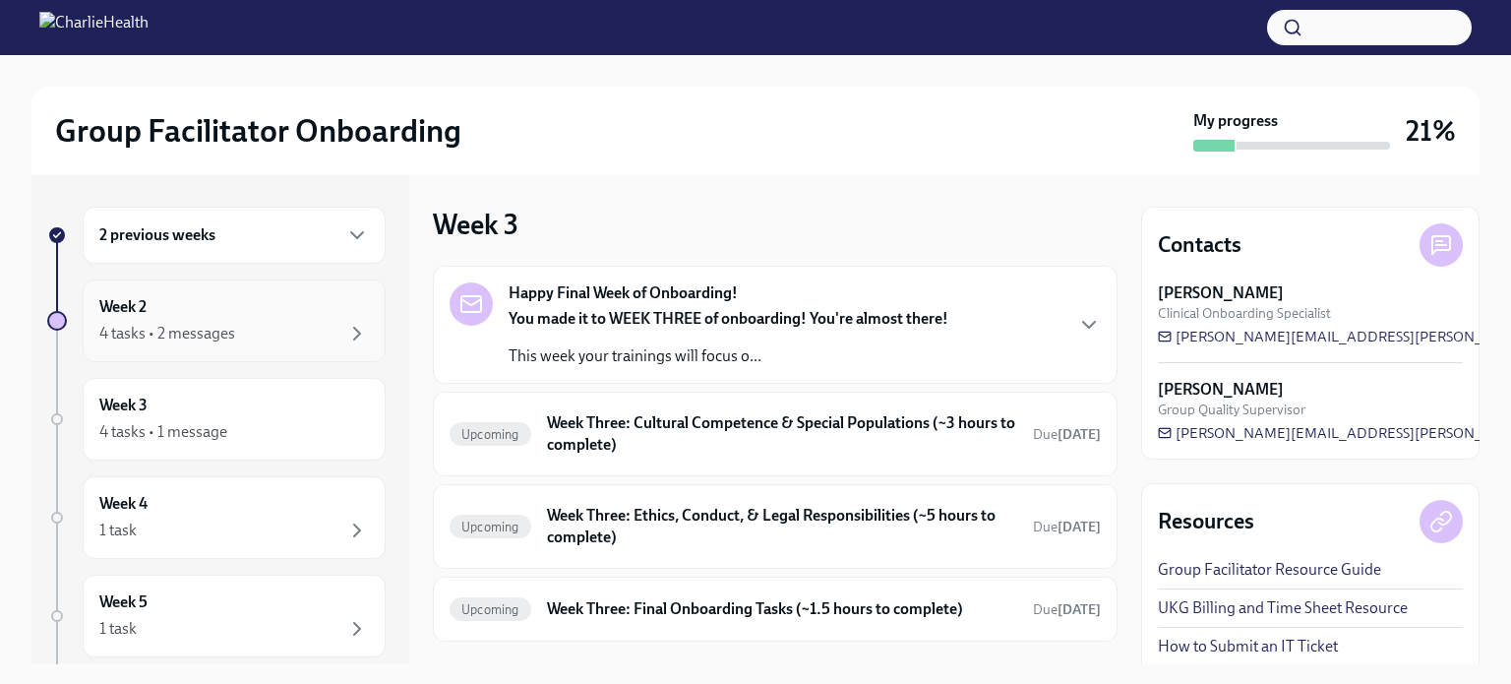
click at [197, 319] on div "Week 2 4 tasks • 2 messages" at bounding box center [234, 320] width 270 height 49
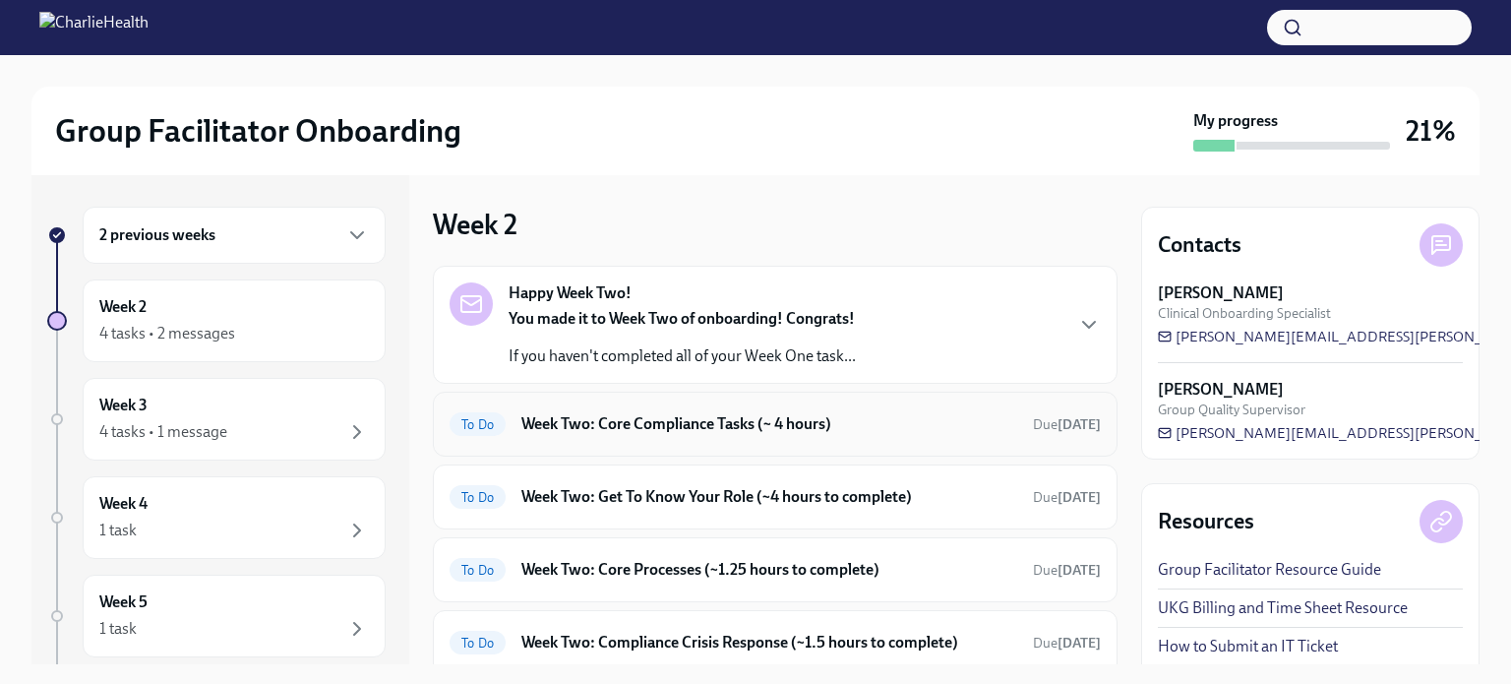
click at [729, 420] on h6 "Week Two: Core Compliance Tasks (~ 4 hours)" at bounding box center [769, 424] width 496 height 22
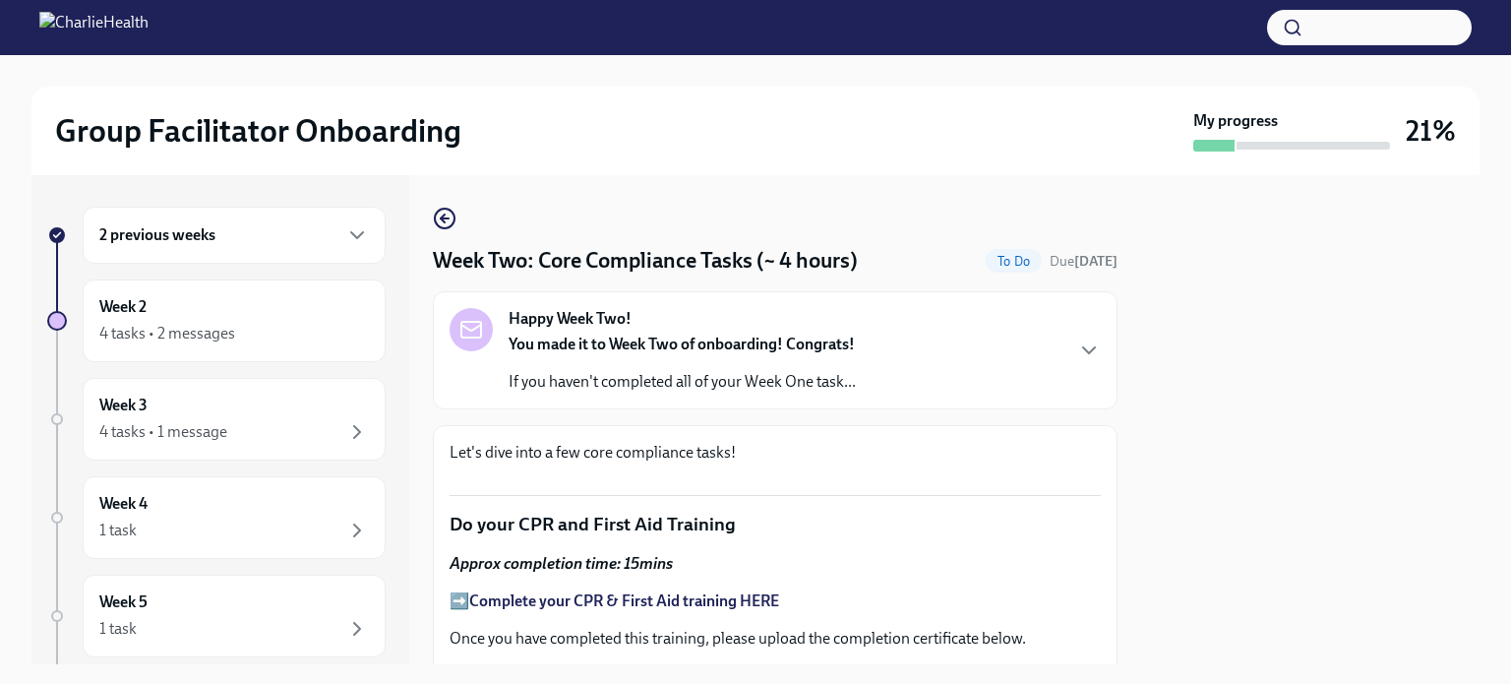
click at [953, 337] on div "Happy Week Two! You made it to Week Two of onboarding! Congrats! If you haven't…" at bounding box center [775, 350] width 651 height 85
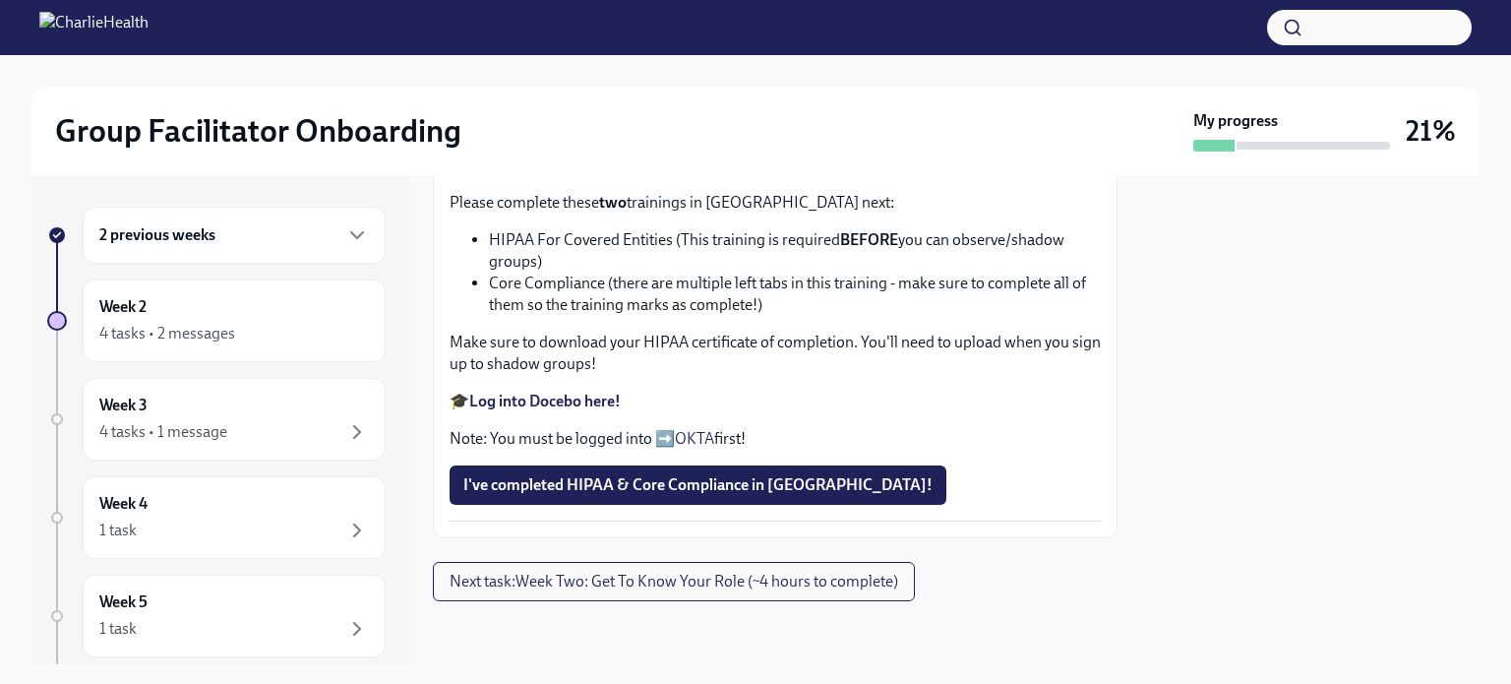
scroll to position [1412, 0]
click at [318, 326] on div "4 tasks • 2 messages" at bounding box center [234, 334] width 270 height 24
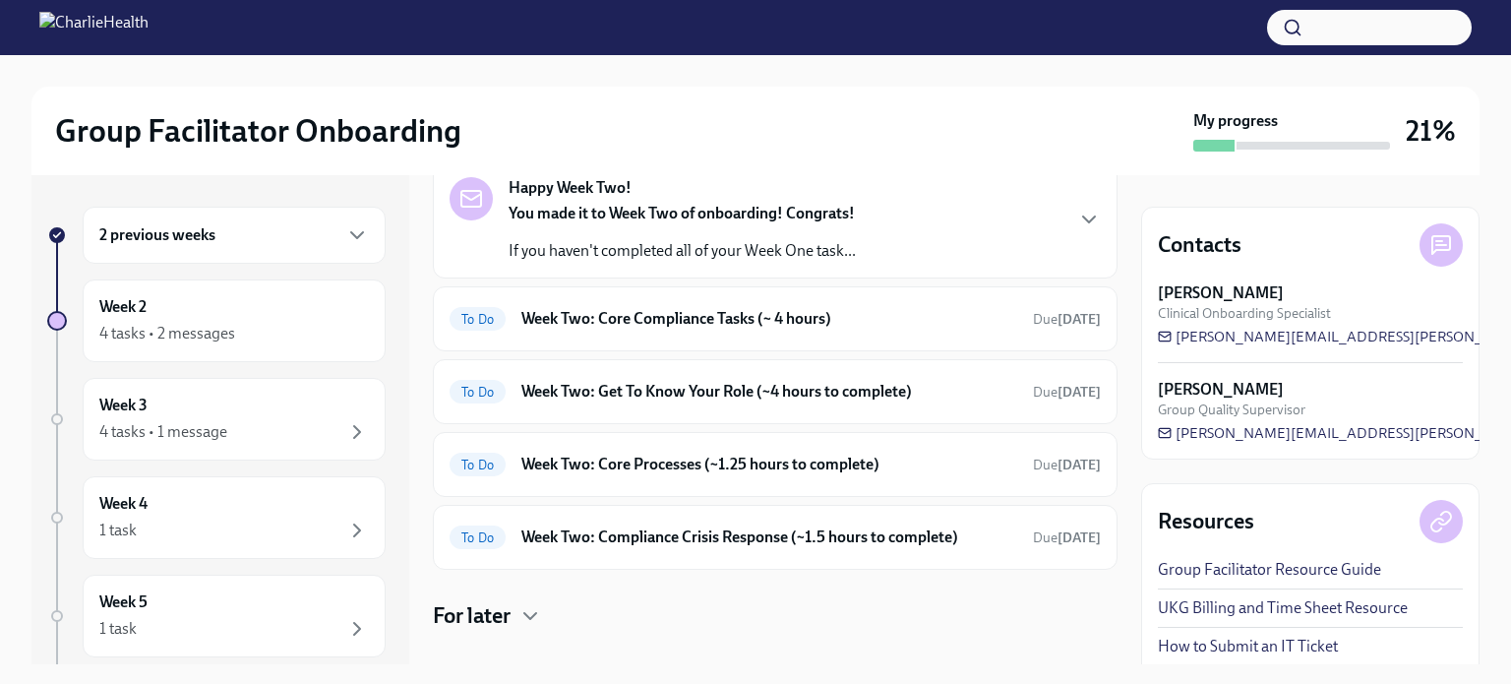
scroll to position [132, 0]
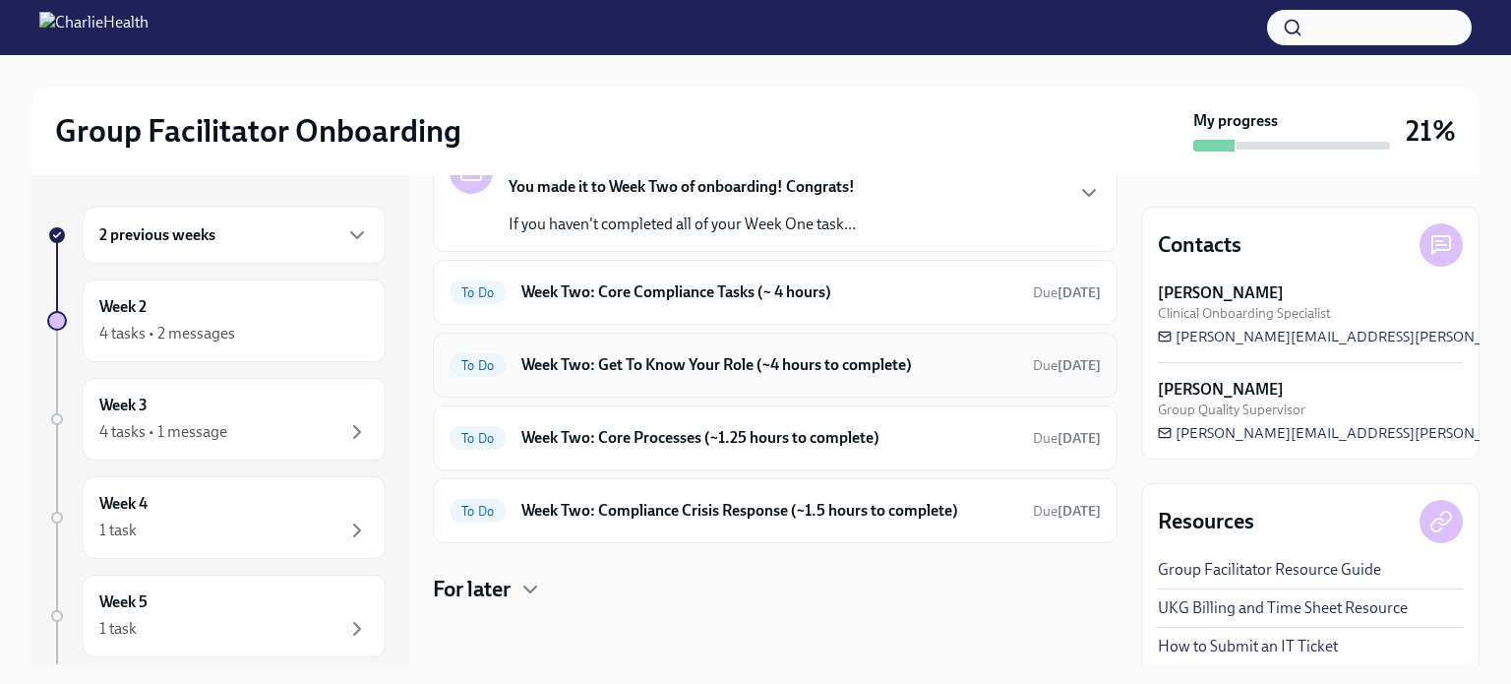
click at [725, 360] on h6 "Week Two: Get To Know Your Role (~4 hours to complete)" at bounding box center [769, 365] width 496 height 22
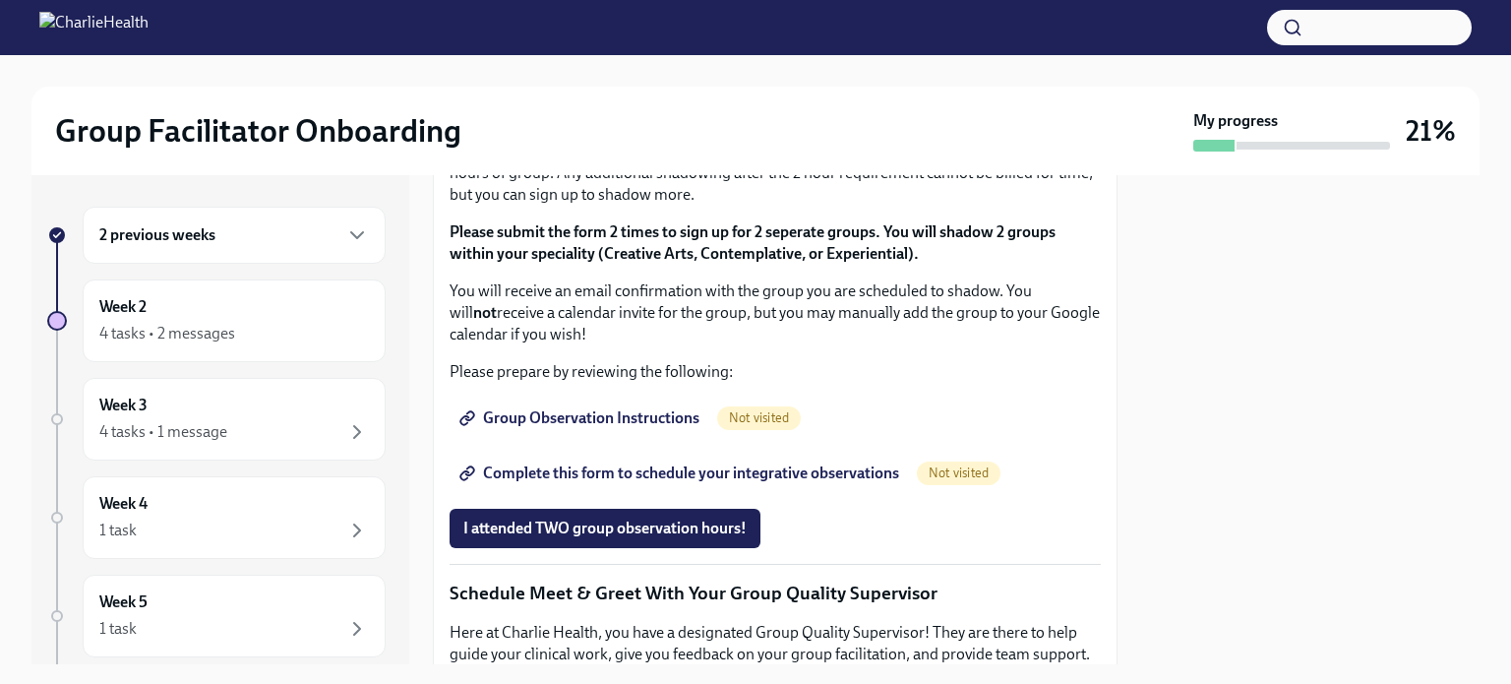
scroll to position [1017, 0]
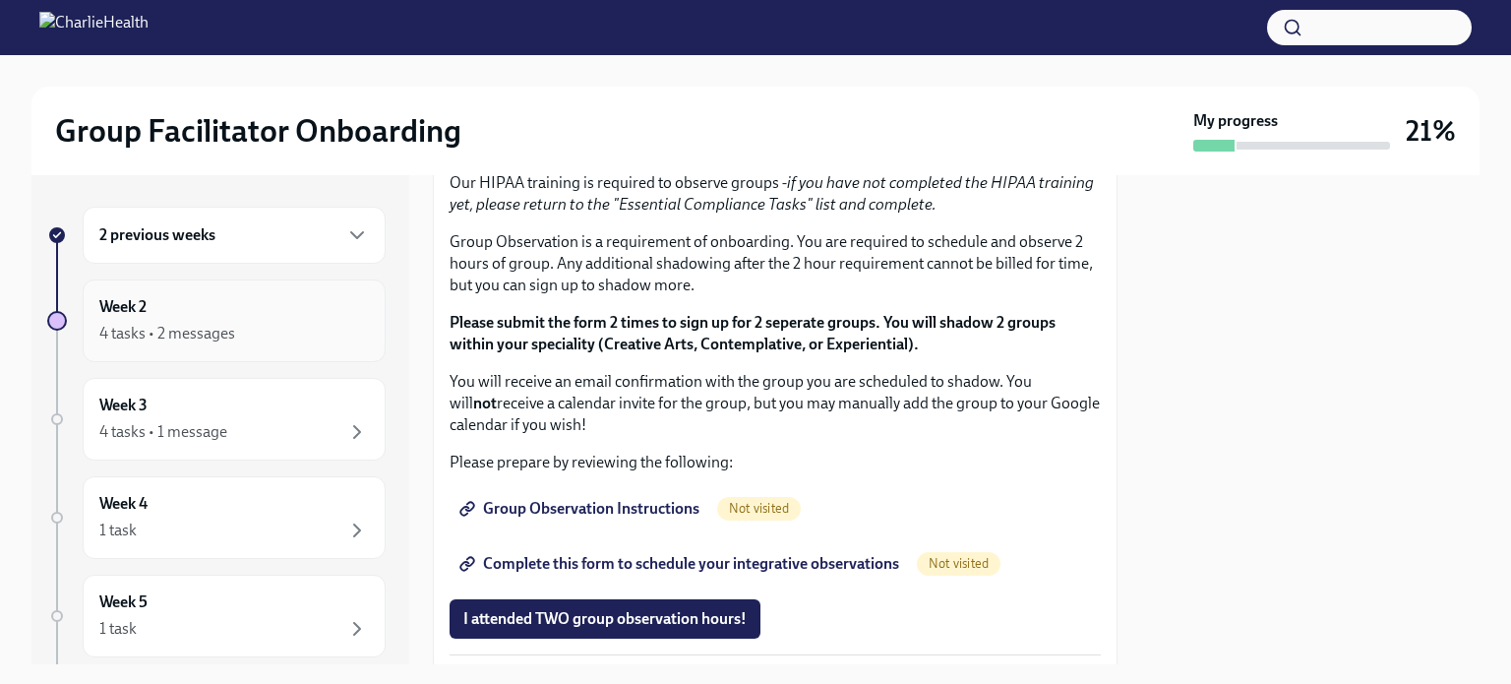
click at [262, 320] on div "Week 2 4 tasks • 2 messages" at bounding box center [234, 320] width 270 height 49
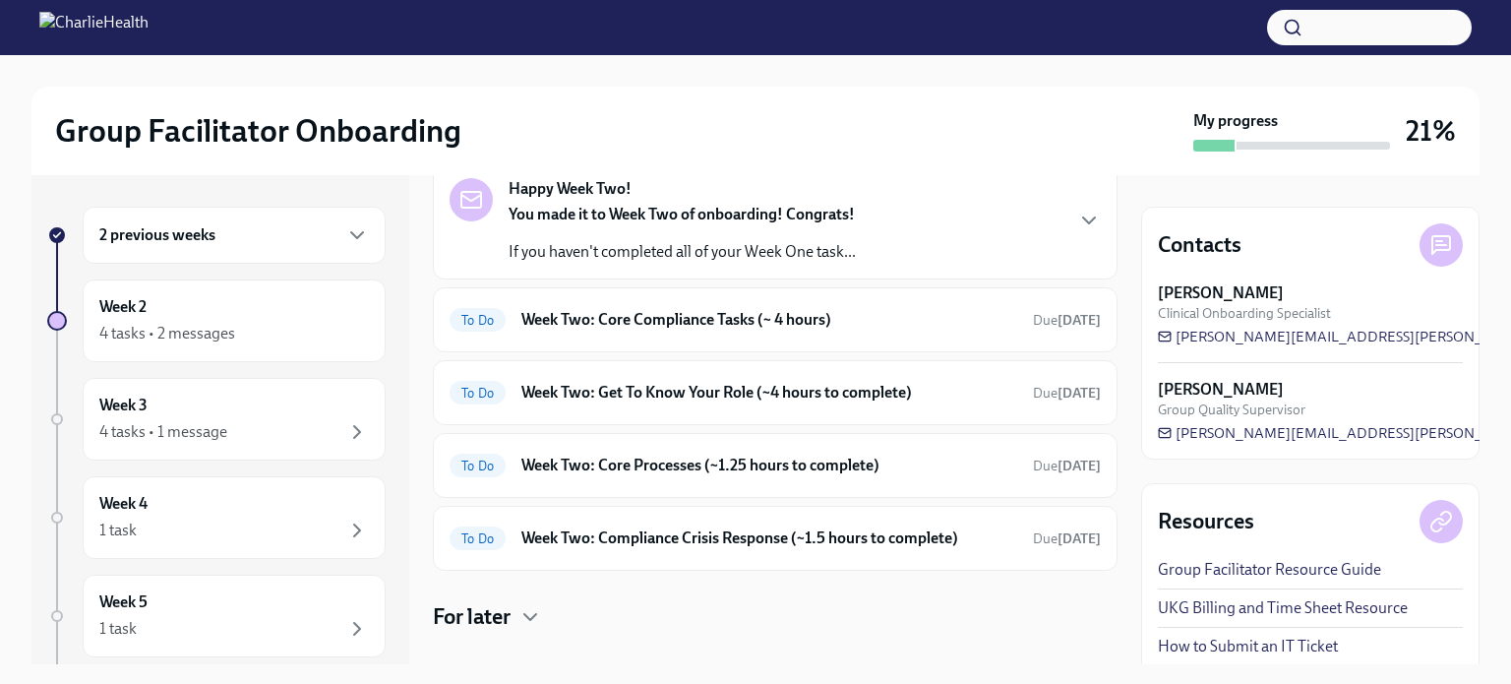
scroll to position [132, 0]
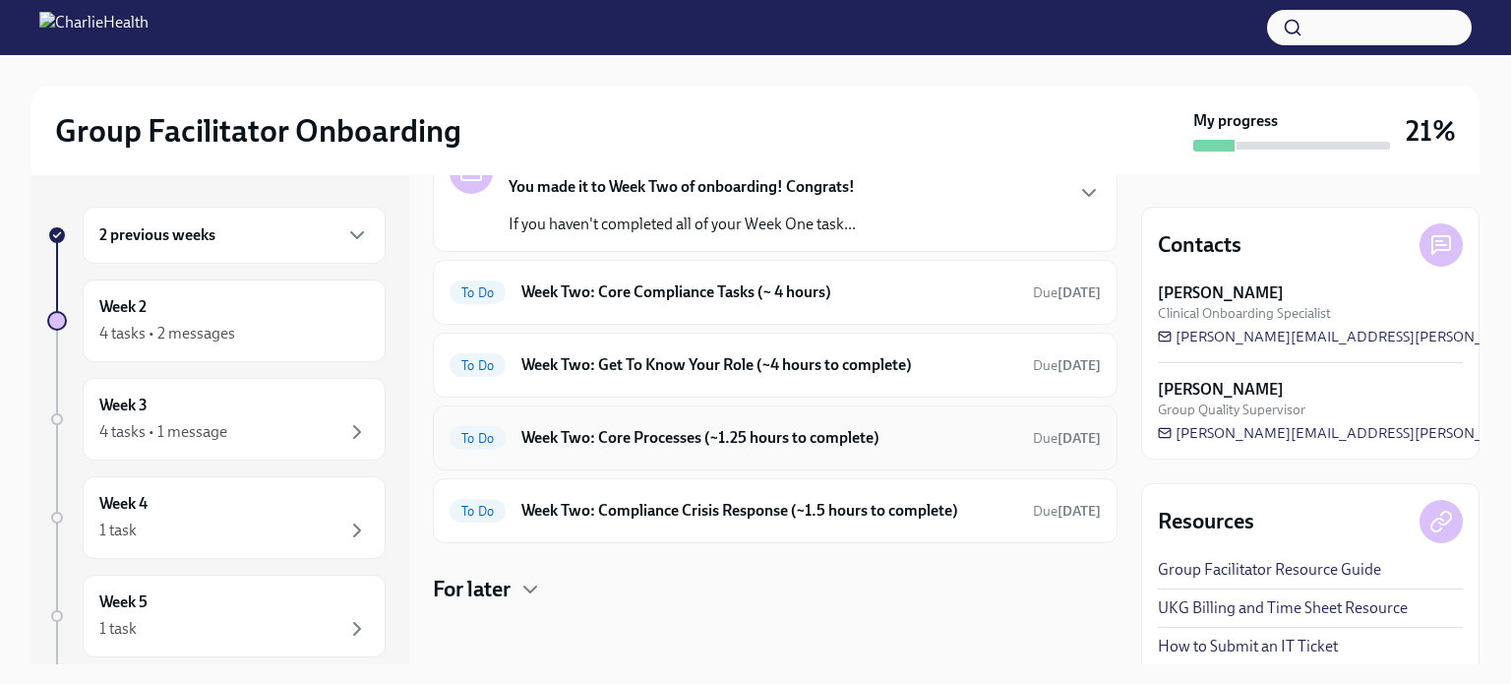
click at [654, 431] on h6 "Week Two: Core Processes (~1.25 hours to complete)" at bounding box center [769, 438] width 496 height 22
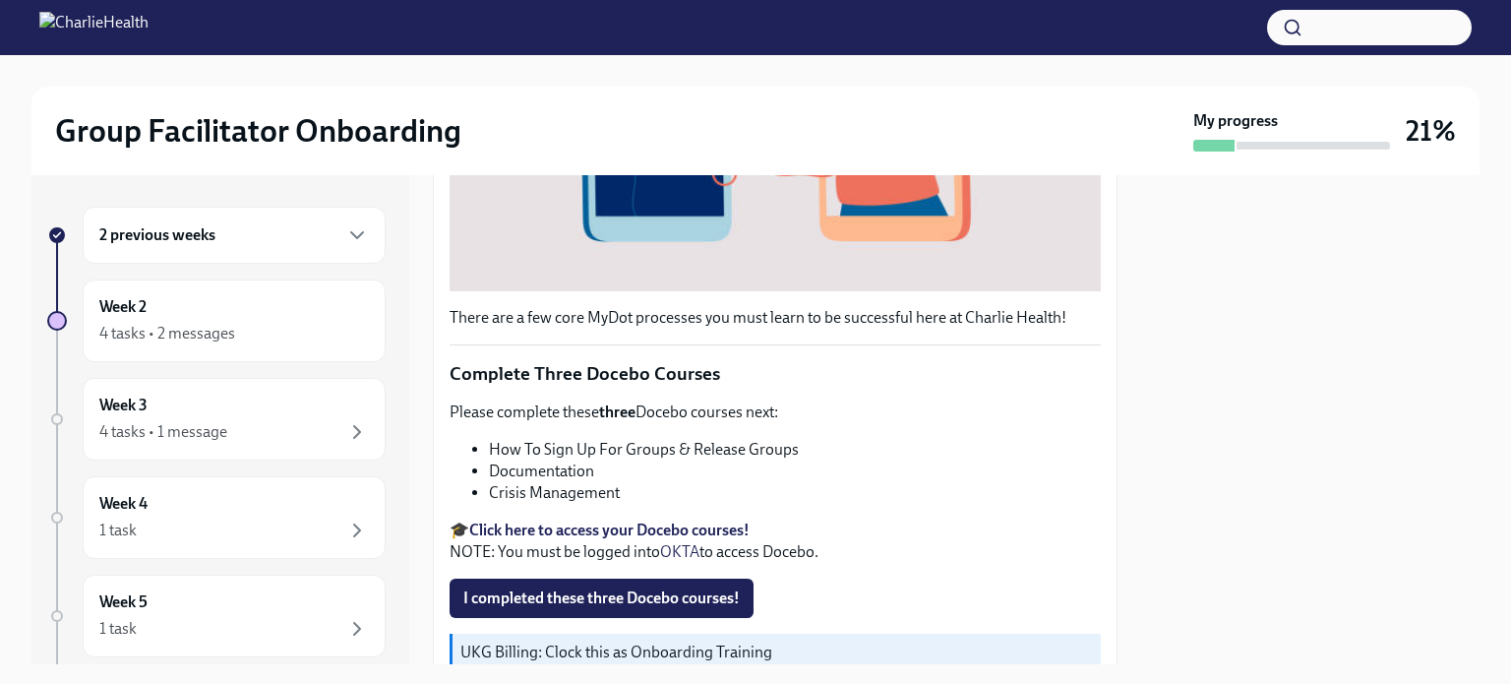
scroll to position [590, 0]
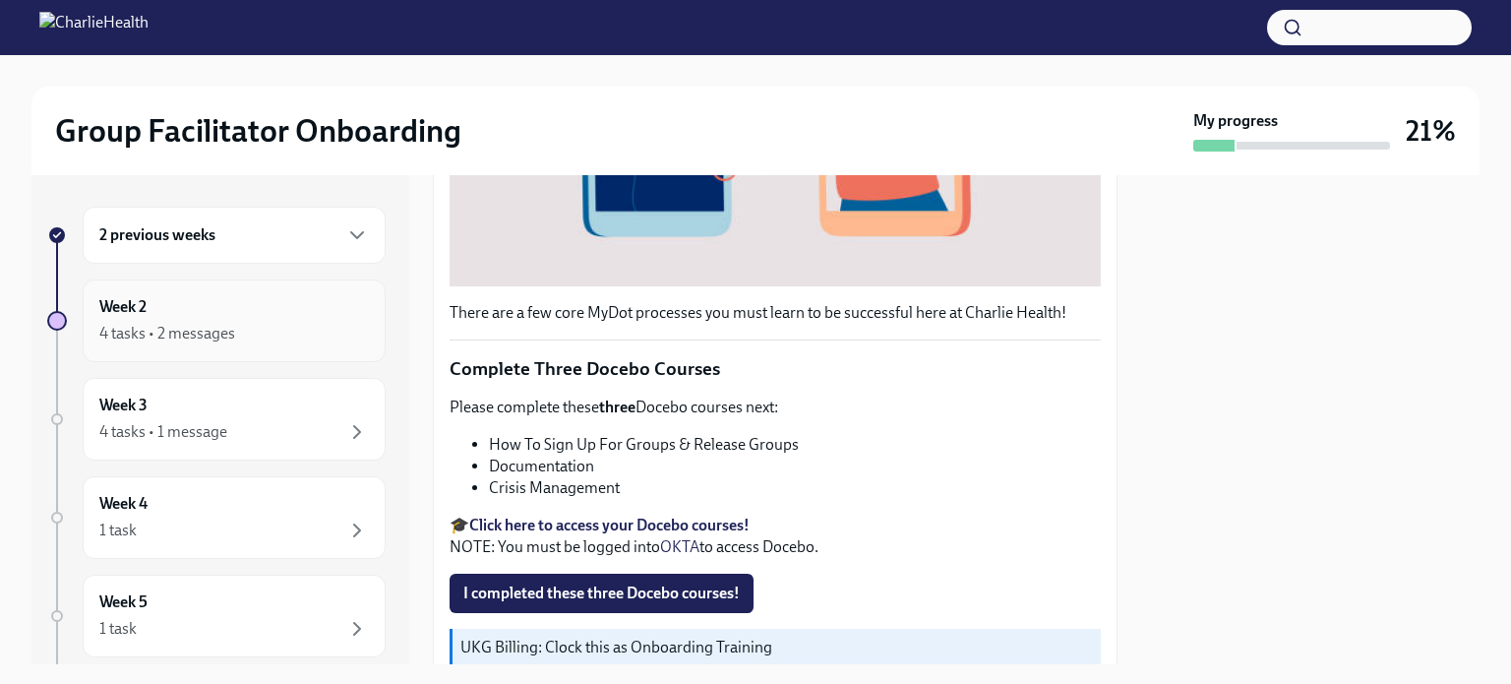
click at [223, 330] on div "4 tasks • 2 messages" at bounding box center [167, 334] width 136 height 22
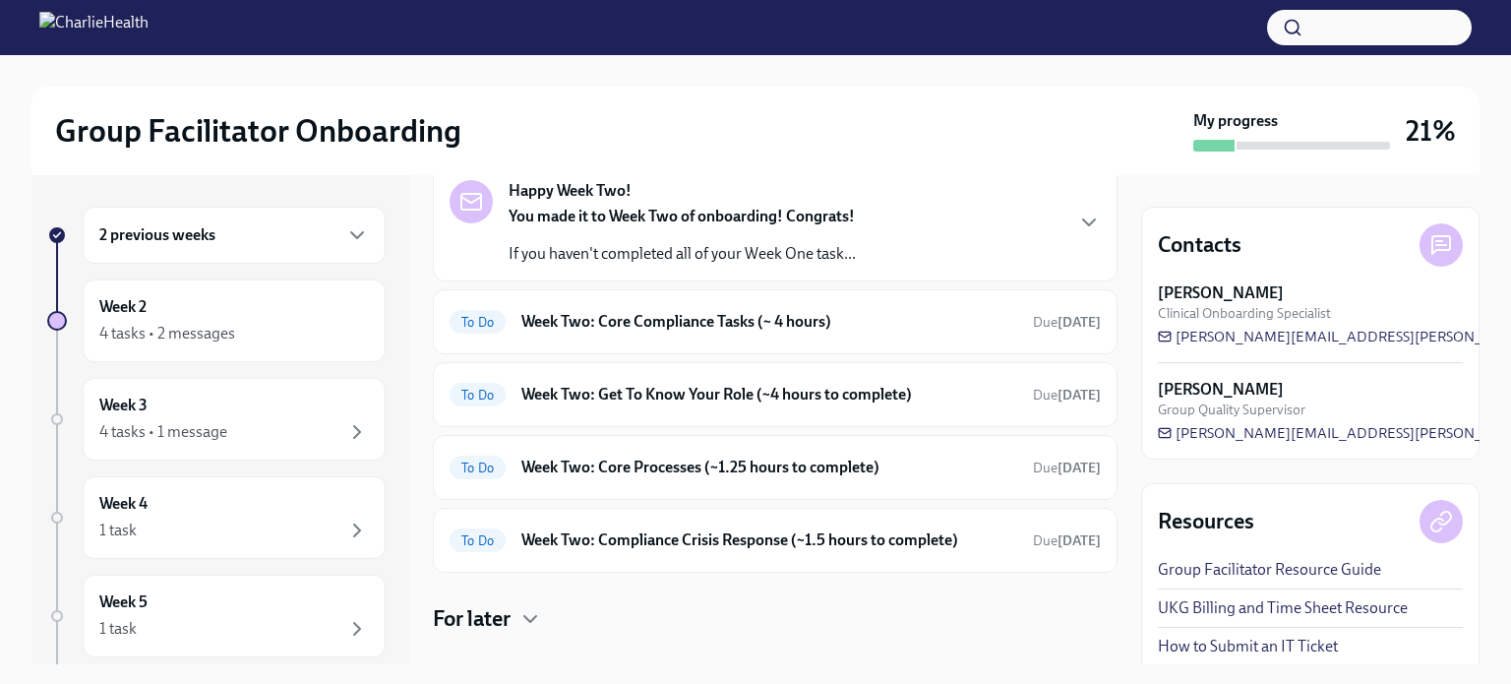
scroll to position [132, 0]
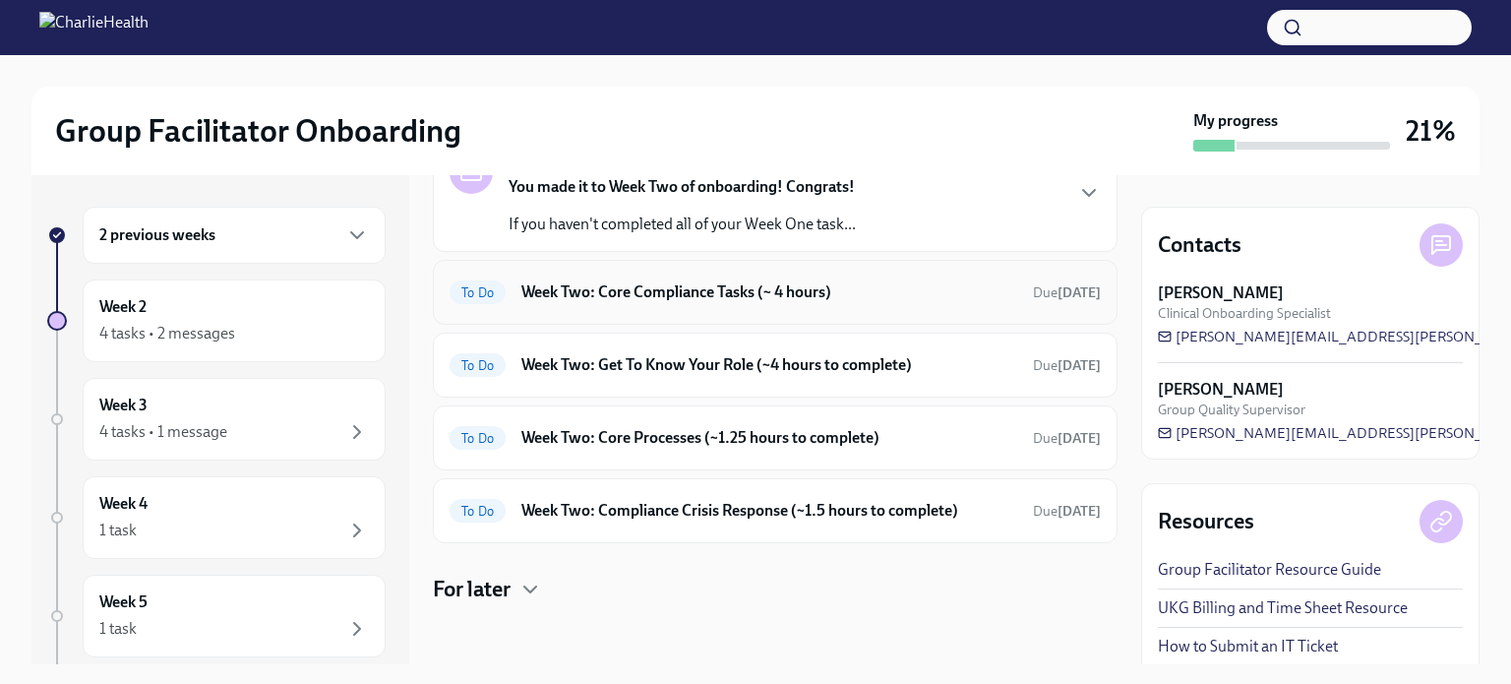
click at [740, 290] on h6 "Week Two: Core Compliance Tasks (~ 4 hours)" at bounding box center [769, 292] width 496 height 22
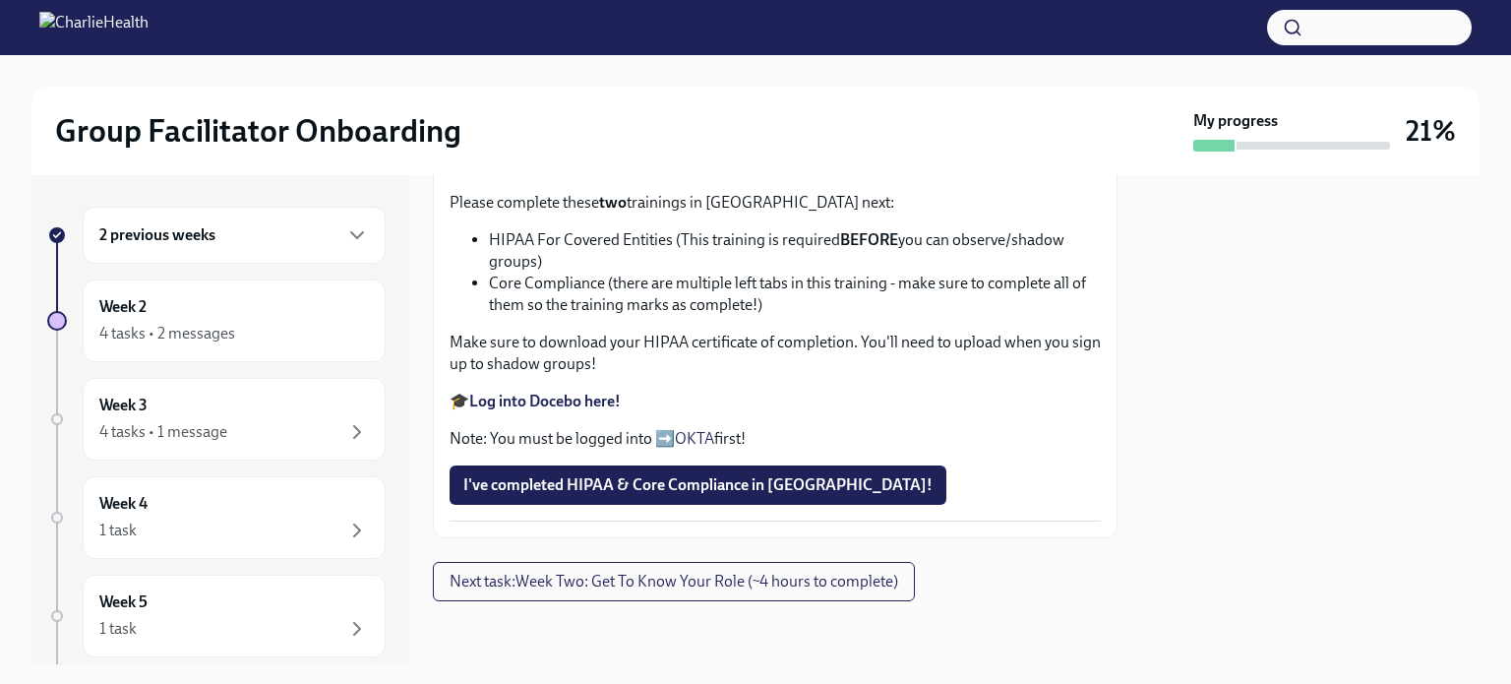
scroll to position [885, 0]
